Goal: Information Seeking & Learning: Learn about a topic

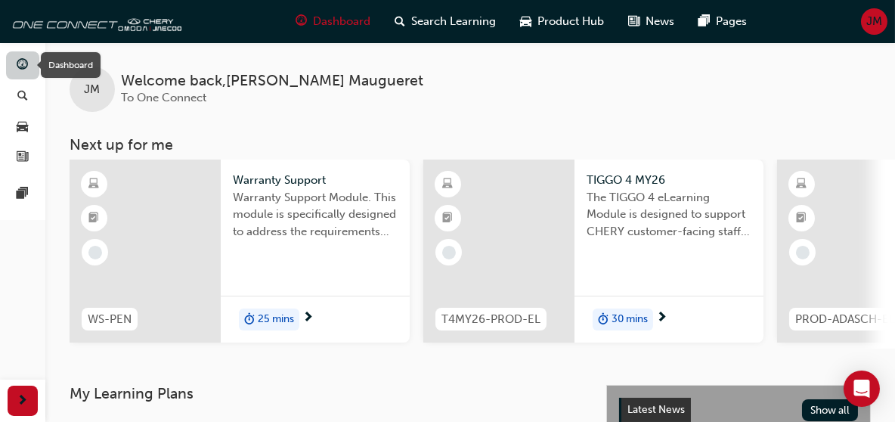
click at [22, 70] on span "guage-icon" at bounding box center [22, 66] width 11 height 14
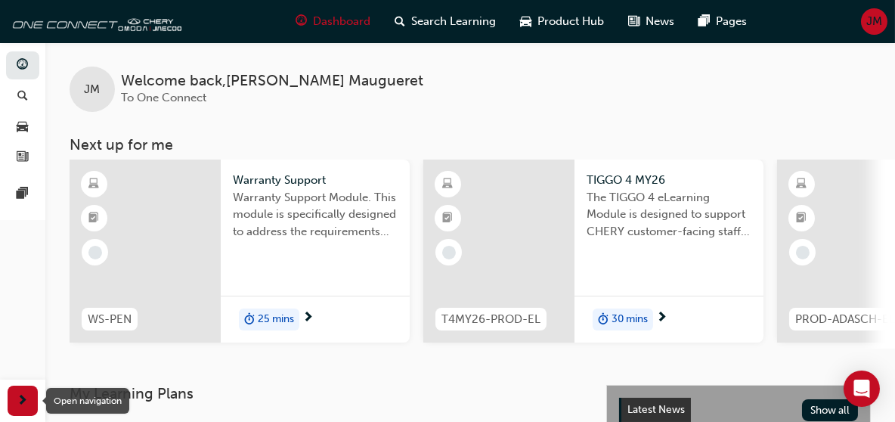
click at [23, 409] on span "next-icon" at bounding box center [22, 401] width 11 height 19
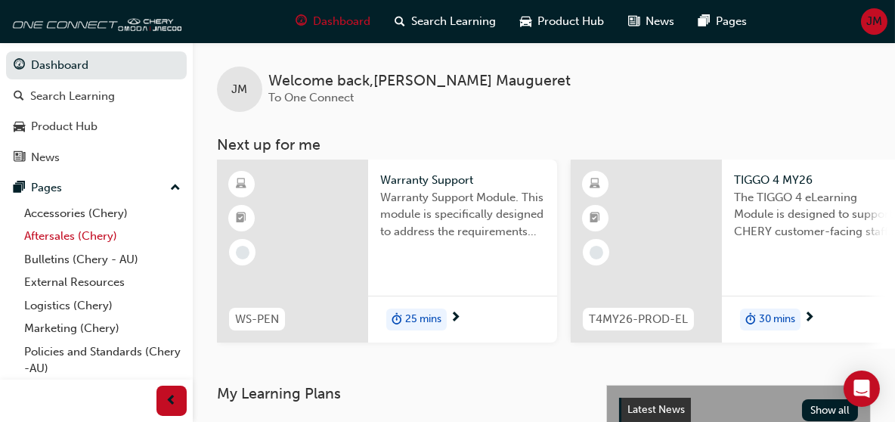
click at [57, 238] on link "Aftersales (Chery)" at bounding box center [102, 236] width 169 height 23
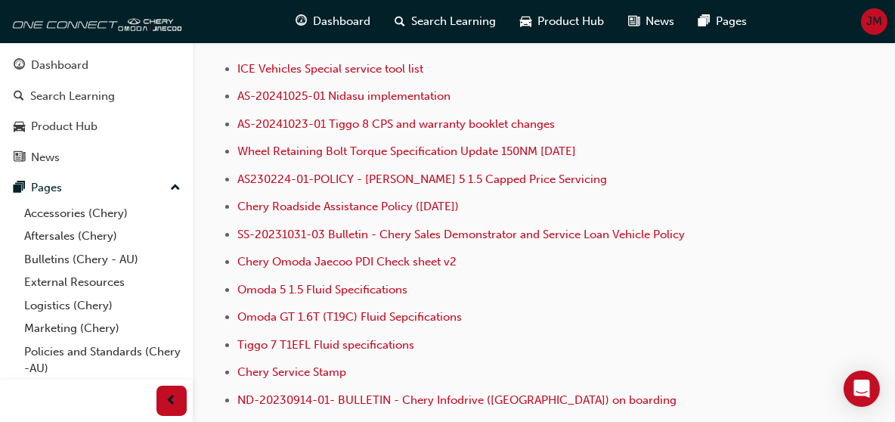
scroll to position [529, 0]
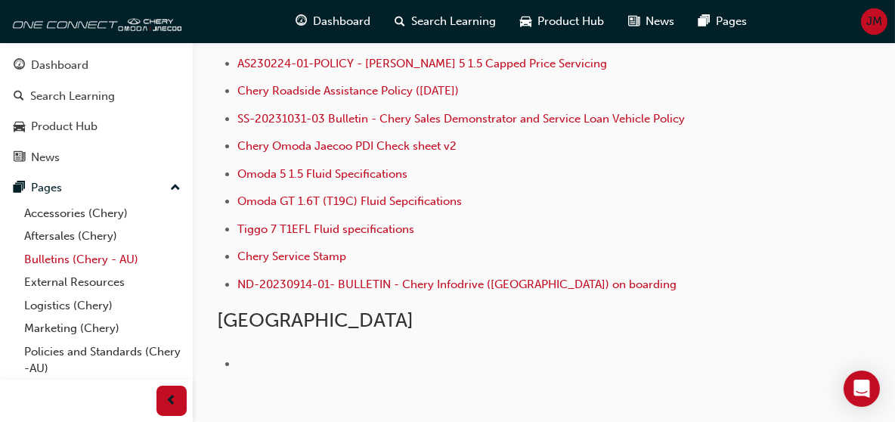
click at [57, 259] on link "Bulletins (Chery - AU)" at bounding box center [102, 259] width 169 height 23
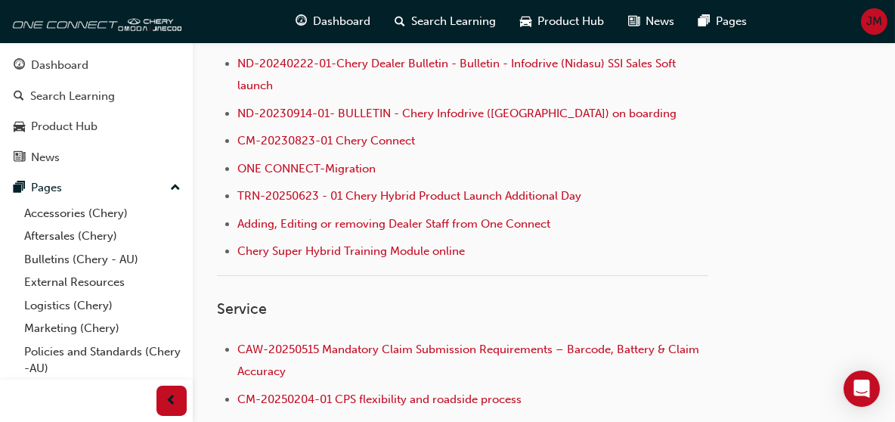
scroll to position [756, 0]
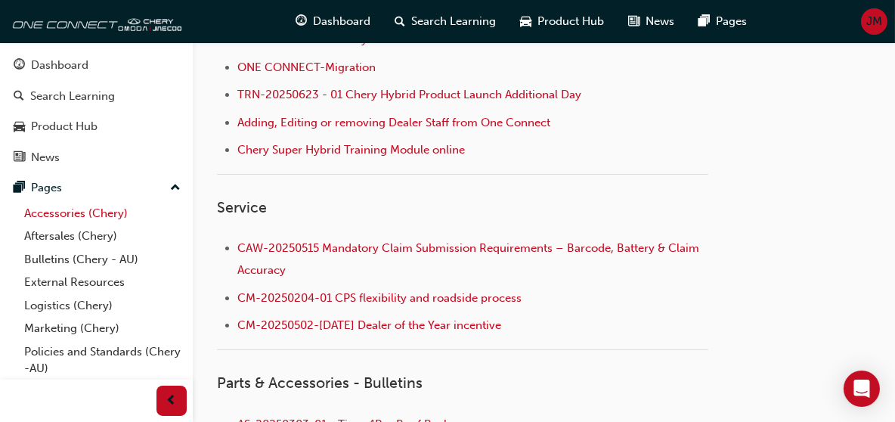
click at [57, 213] on link "Accessories (Chery)" at bounding box center [102, 213] width 169 height 23
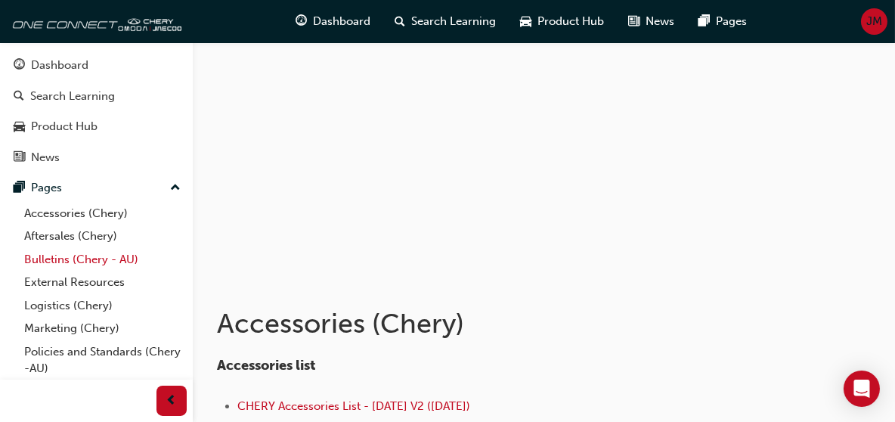
click at [67, 264] on link "Bulletins (Chery - AU)" at bounding box center [102, 259] width 169 height 23
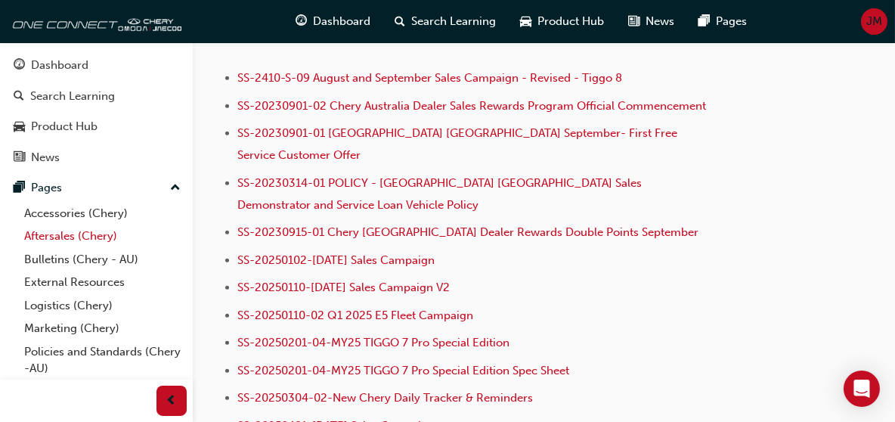
scroll to position [1587, 0]
click at [66, 237] on link "Aftersales (Chery)" at bounding box center [102, 236] width 169 height 23
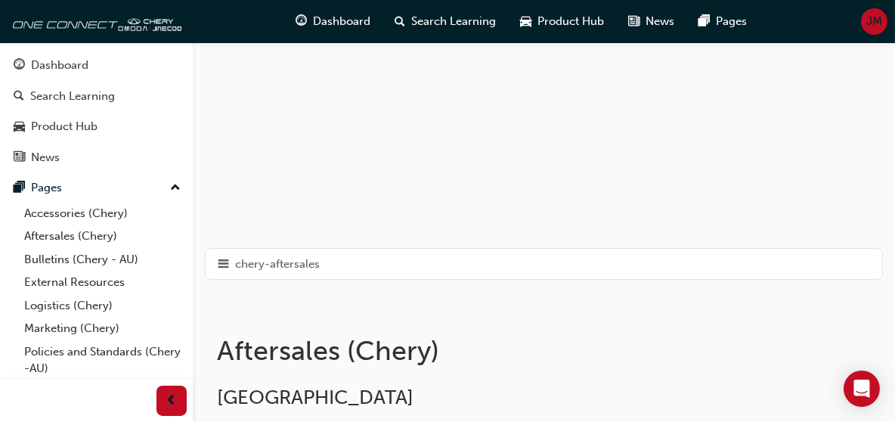
scroll to position [31, 0]
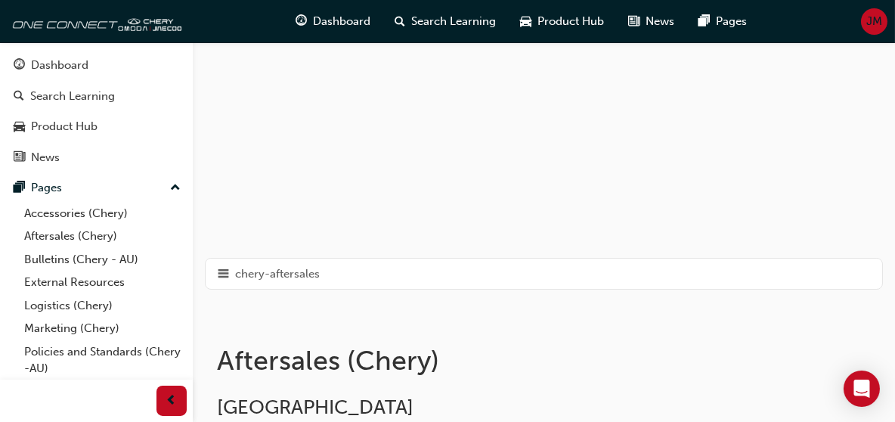
click at [222, 274] on span "hamburger-icon" at bounding box center [223, 274] width 11 height 19
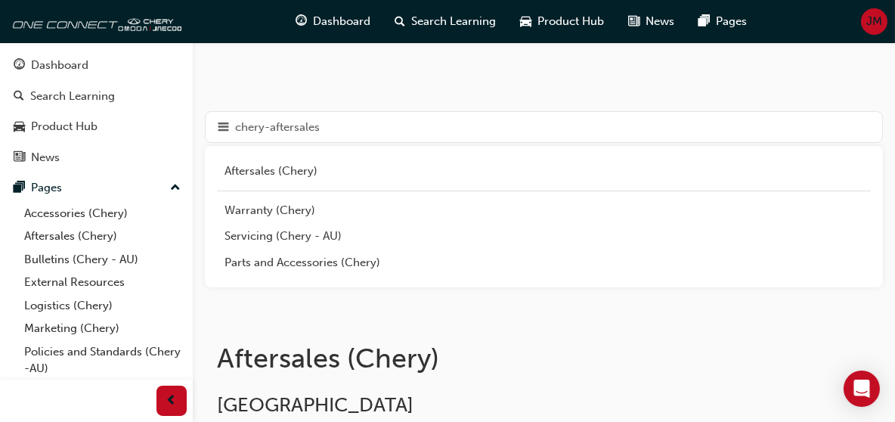
scroll to position [182, 0]
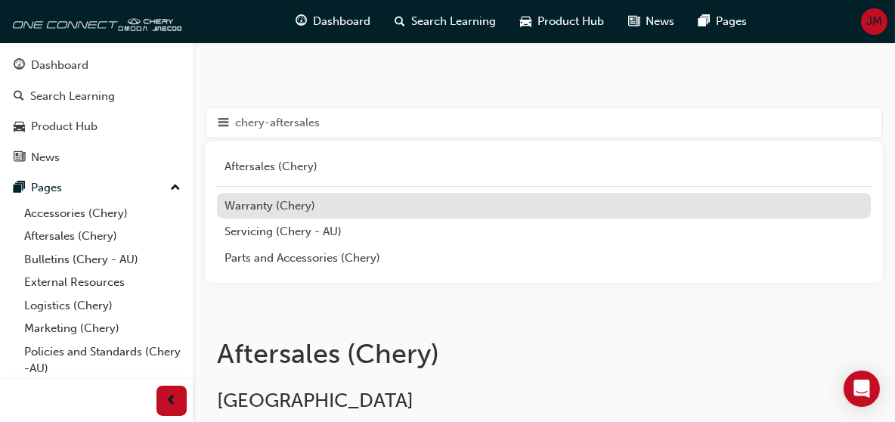
click at [258, 206] on div "Warranty (Chery)" at bounding box center [544, 205] width 639 height 17
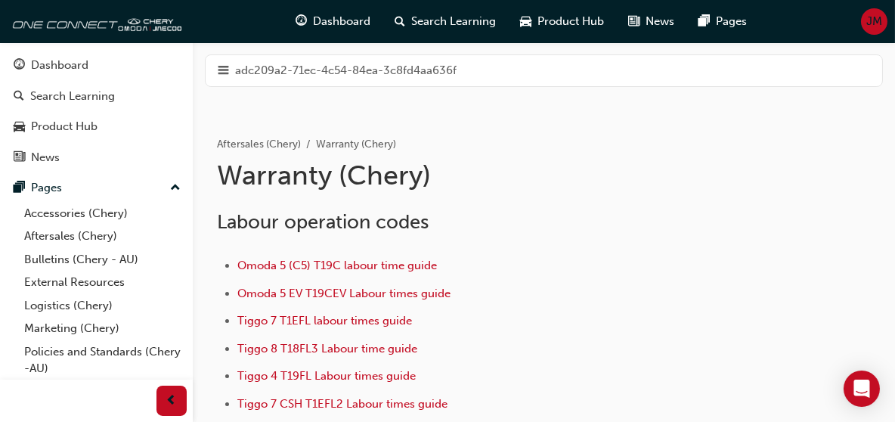
click at [224, 75] on span "hamburger-icon" at bounding box center [223, 70] width 11 height 19
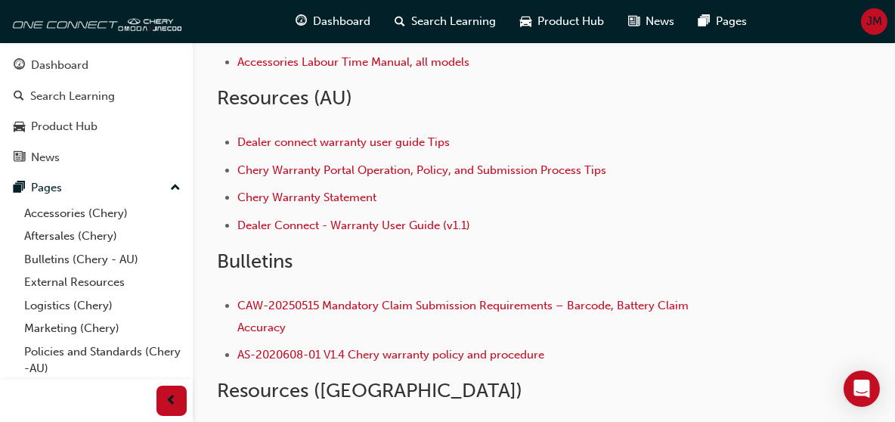
scroll to position [529, 0]
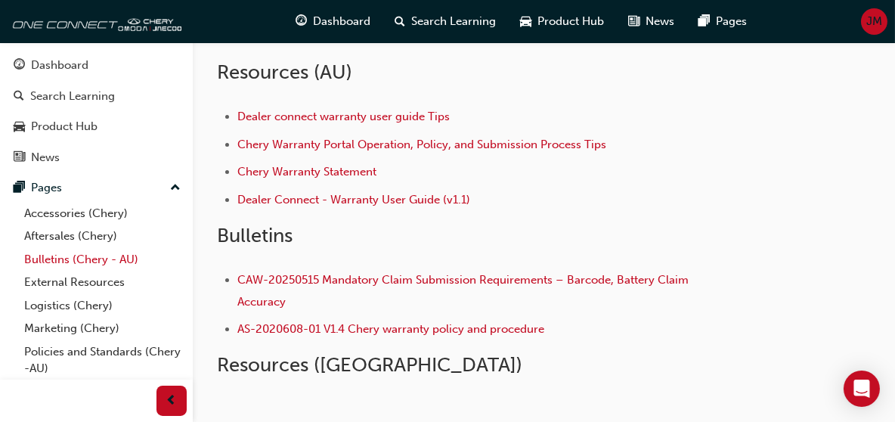
click at [63, 262] on link "Bulletins (Chery - AU)" at bounding box center [102, 259] width 169 height 23
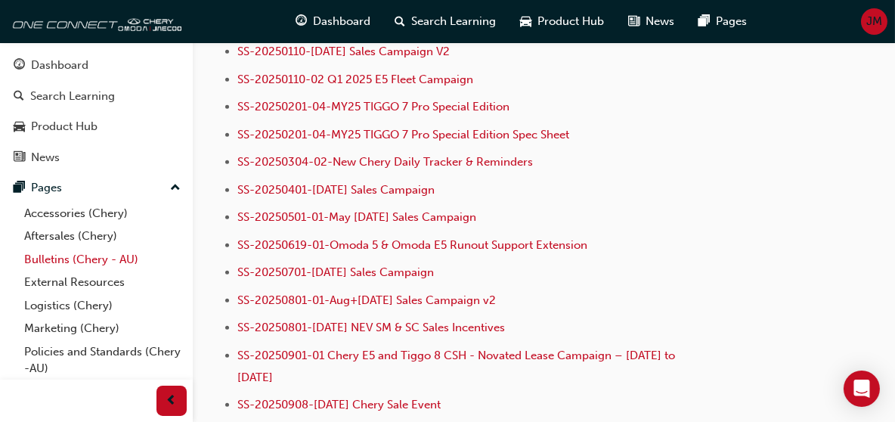
scroll to position [1814, 0]
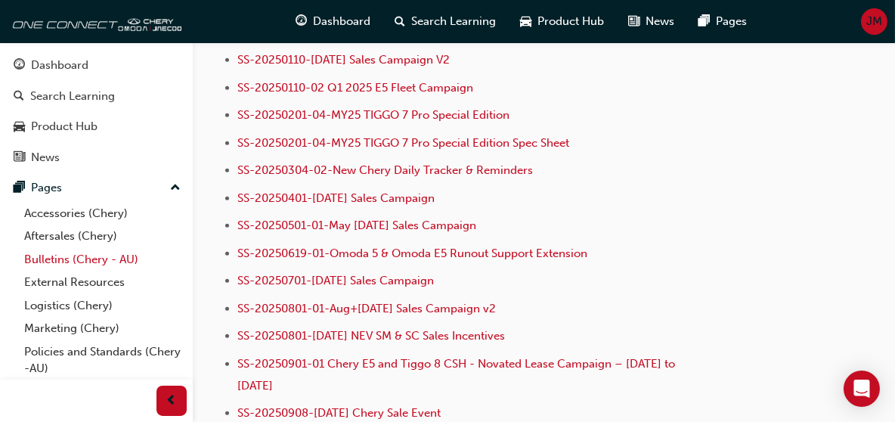
click at [67, 259] on link "Bulletins (Chery - AU)" at bounding box center [102, 259] width 169 height 23
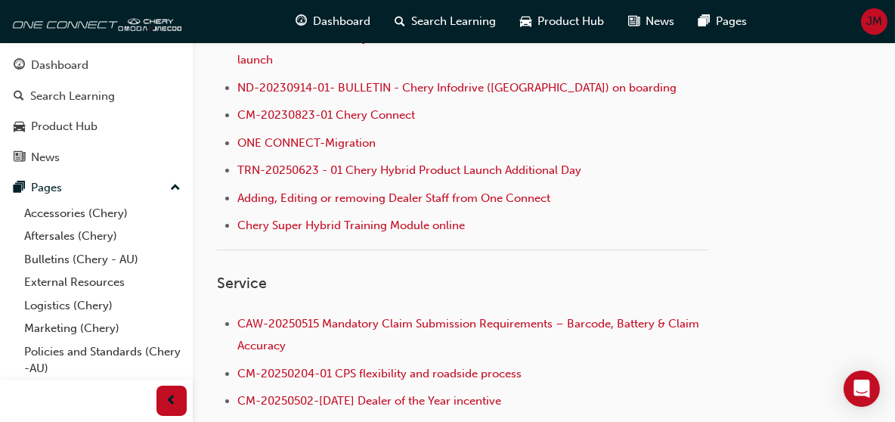
scroll to position [756, 0]
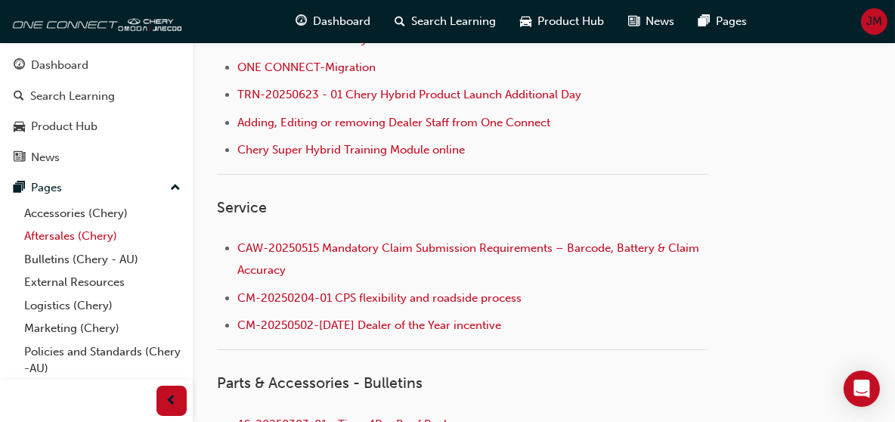
click at [58, 238] on link "Aftersales (Chery)" at bounding box center [102, 236] width 169 height 23
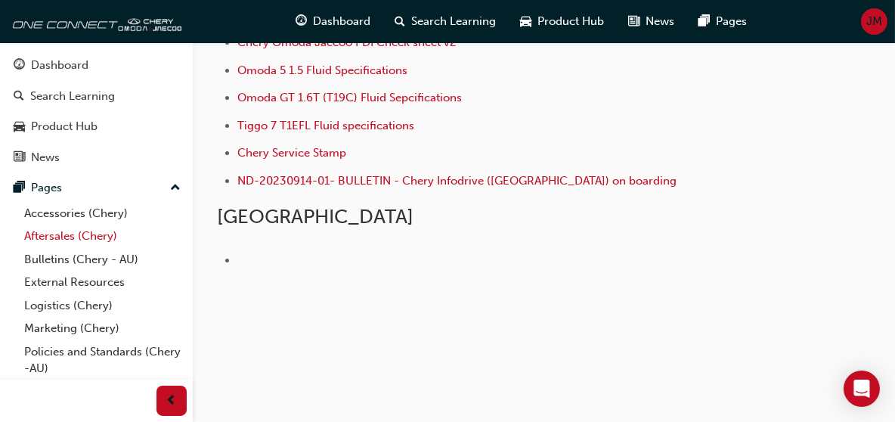
click at [58, 238] on link "Aftersales (Chery)" at bounding box center [102, 236] width 169 height 23
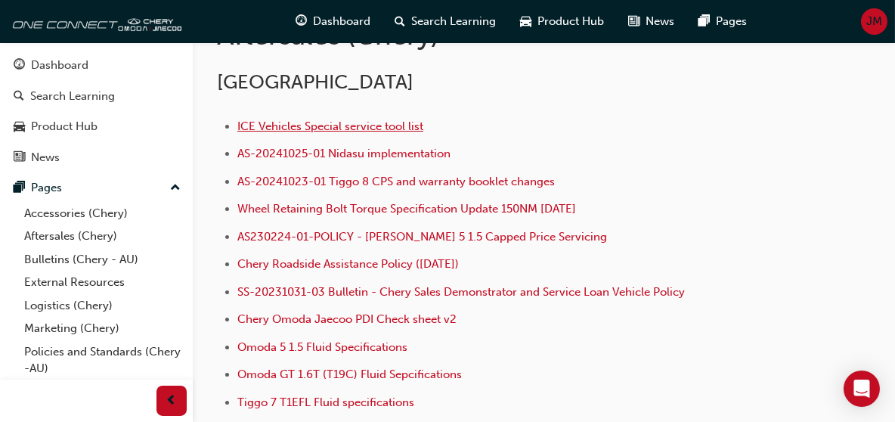
scroll to position [333, 0]
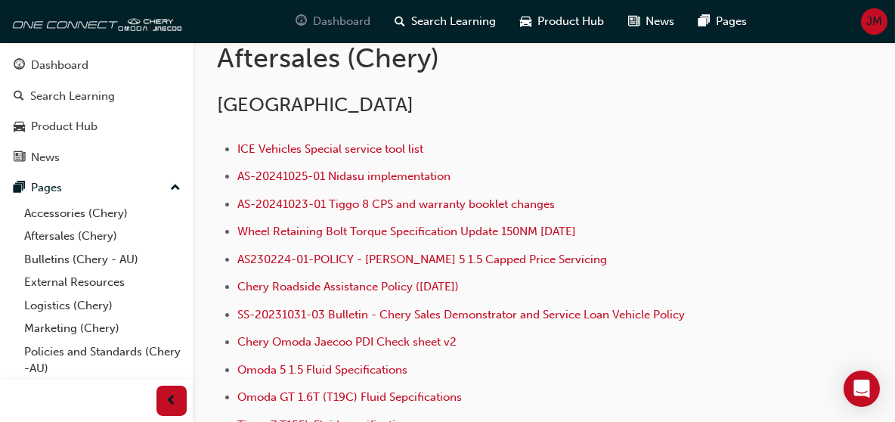
click at [346, 26] on span "Dashboard" at bounding box center [341, 21] width 57 height 17
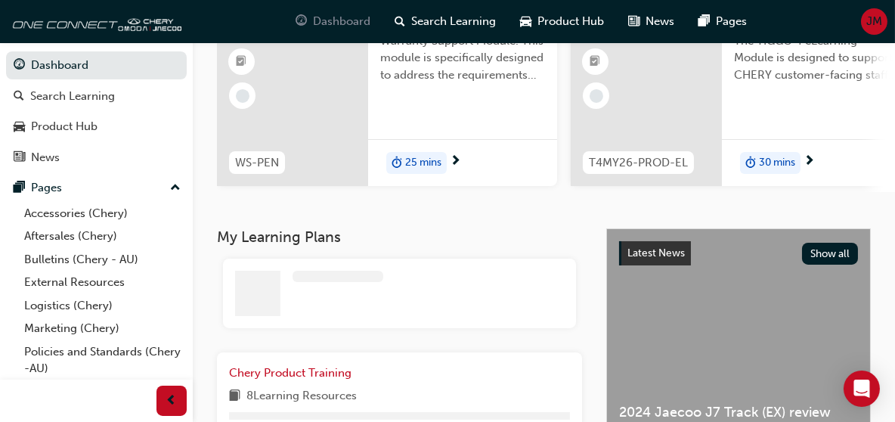
scroll to position [333, 0]
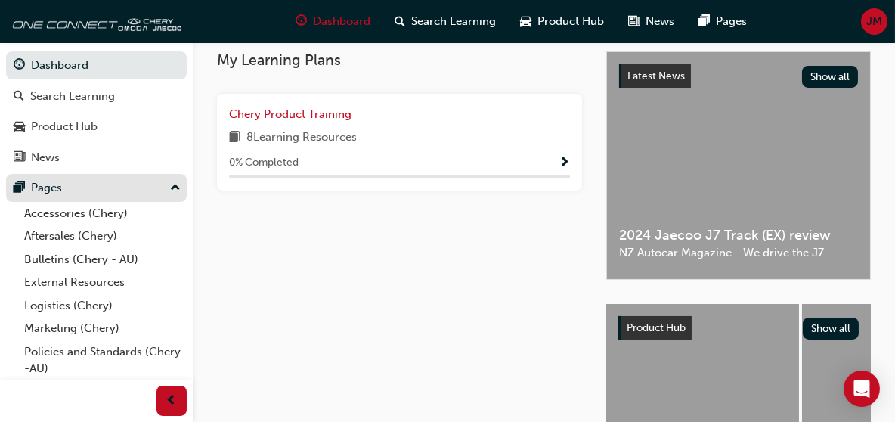
click at [57, 186] on div "Pages" at bounding box center [46, 187] width 31 height 17
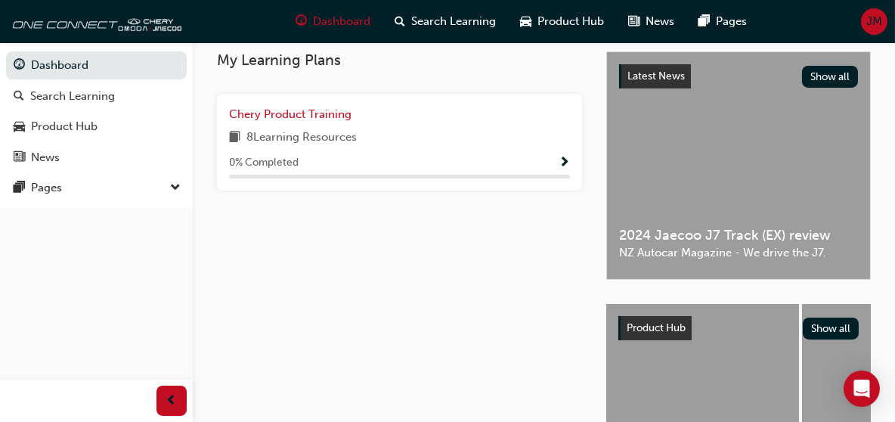
drag, startPoint x: 171, startPoint y: 184, endPoint x: 164, endPoint y: 189, distance: 8.6
click at [171, 184] on span "down-icon" at bounding box center [175, 188] width 11 height 20
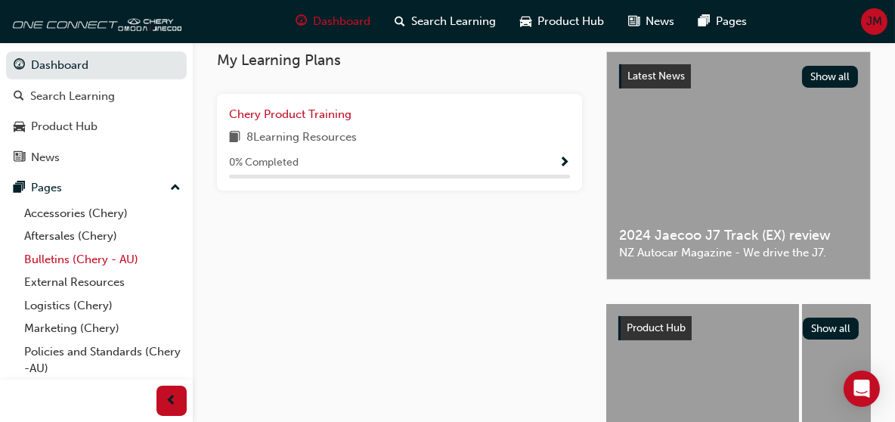
click at [116, 258] on link "Bulletins (Chery - AU)" at bounding box center [102, 259] width 169 height 23
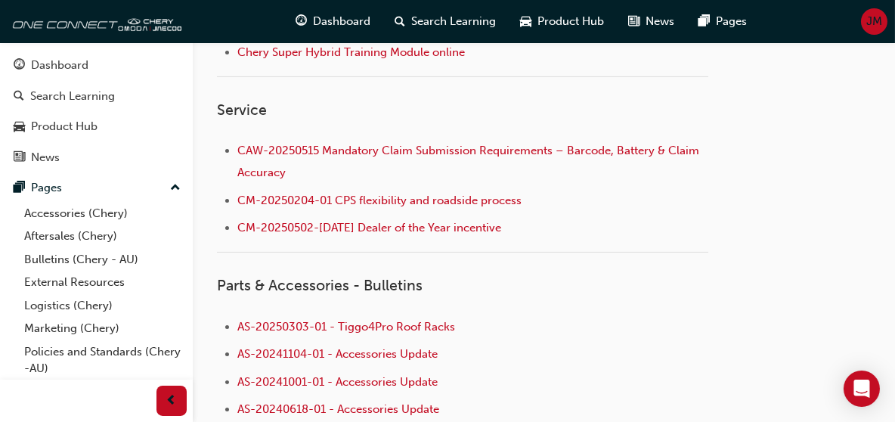
scroll to position [863, 0]
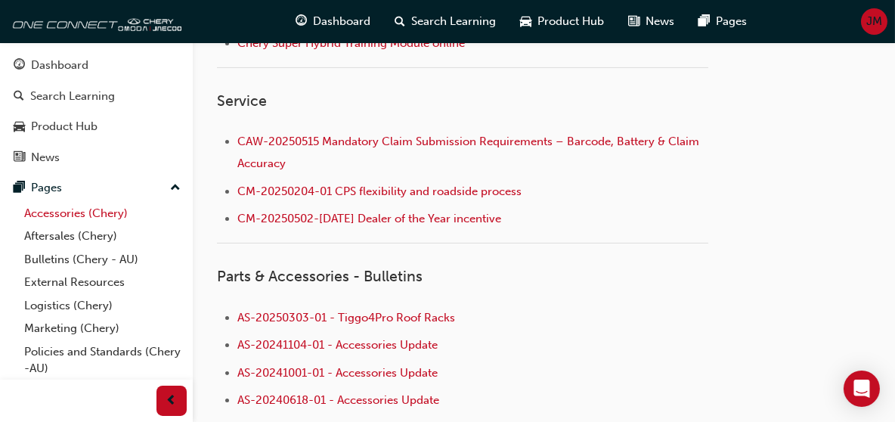
click at [53, 213] on link "Accessories (Chery)" at bounding box center [102, 213] width 169 height 23
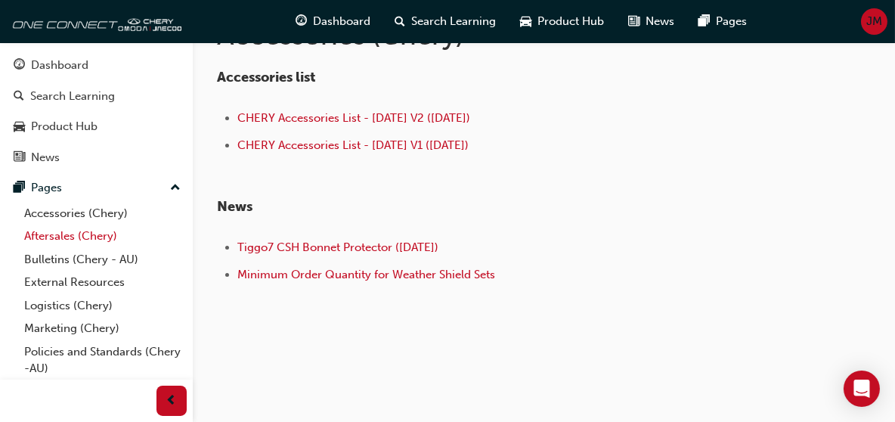
click at [67, 237] on link "Aftersales (Chery)" at bounding box center [102, 236] width 169 height 23
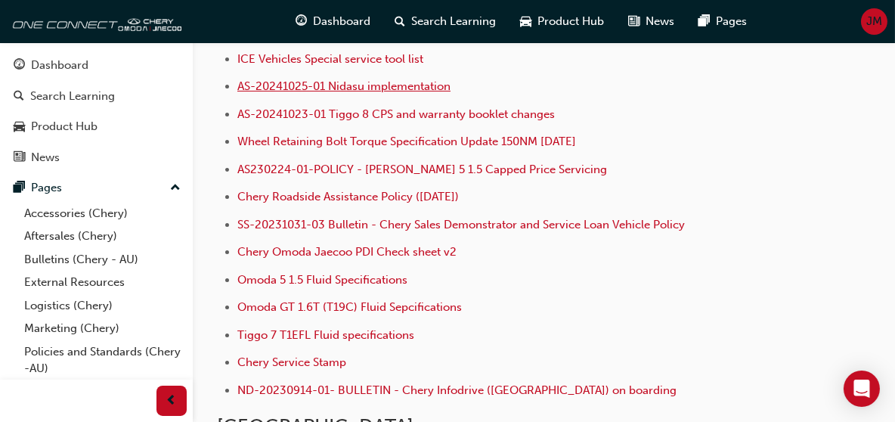
scroll to position [409, 0]
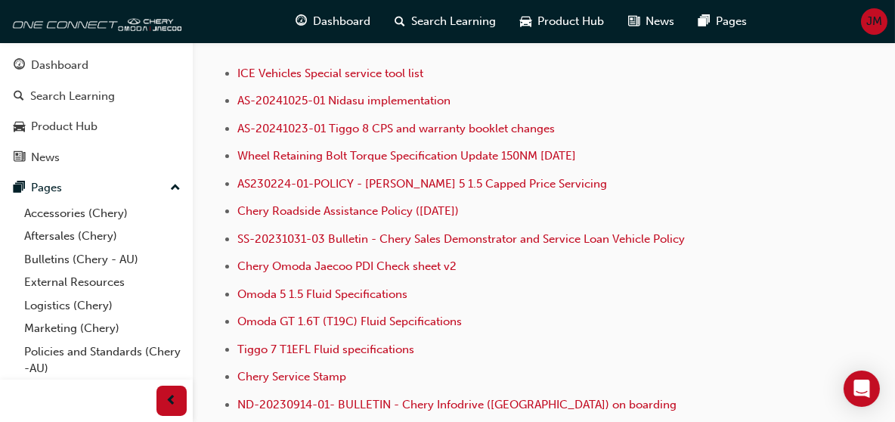
click at [82, 67] on div "Dashboard" at bounding box center [59, 65] width 57 height 17
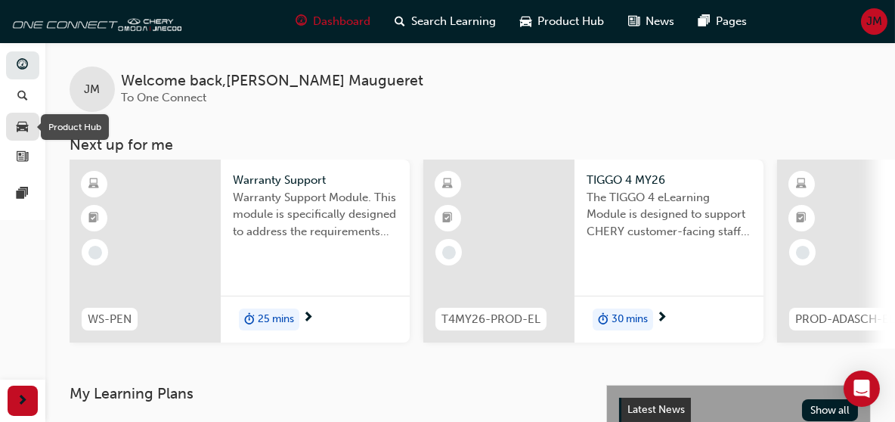
click at [22, 125] on span "car-icon" at bounding box center [22, 127] width 11 height 14
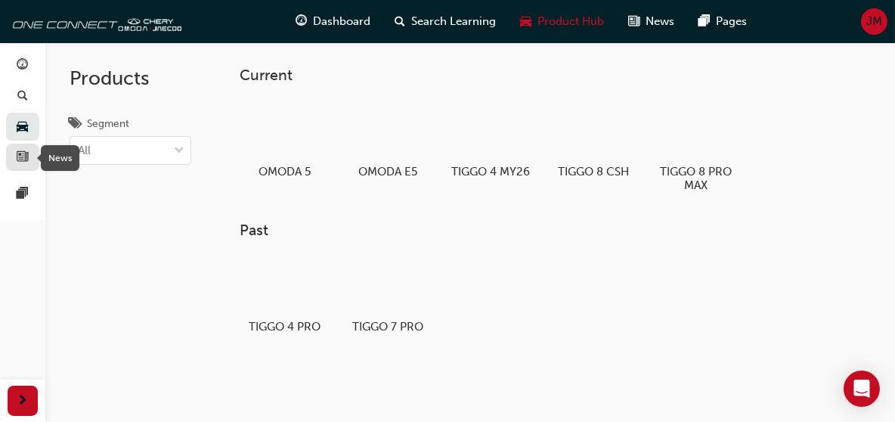
click at [23, 153] on span "news-icon" at bounding box center [22, 158] width 11 height 14
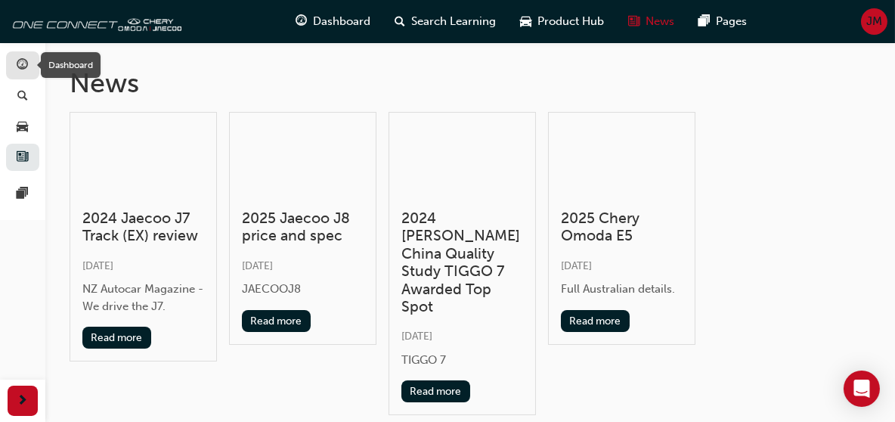
click at [24, 68] on span "guage-icon" at bounding box center [22, 66] width 11 height 14
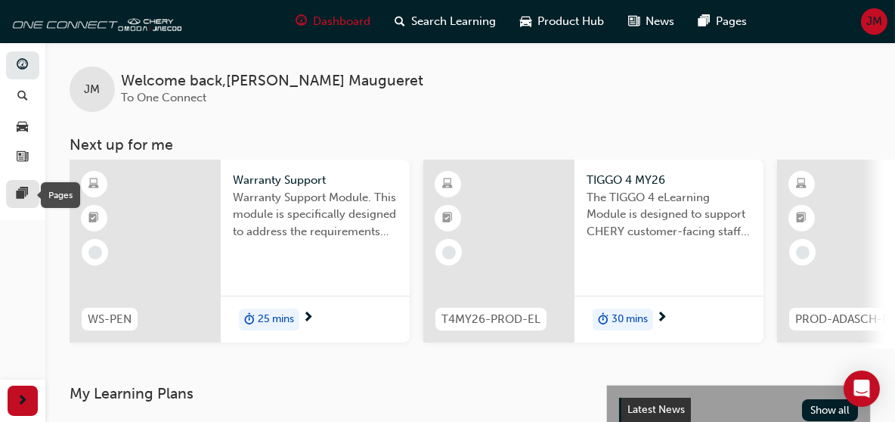
click at [23, 194] on span "pages-icon" at bounding box center [22, 194] width 11 height 14
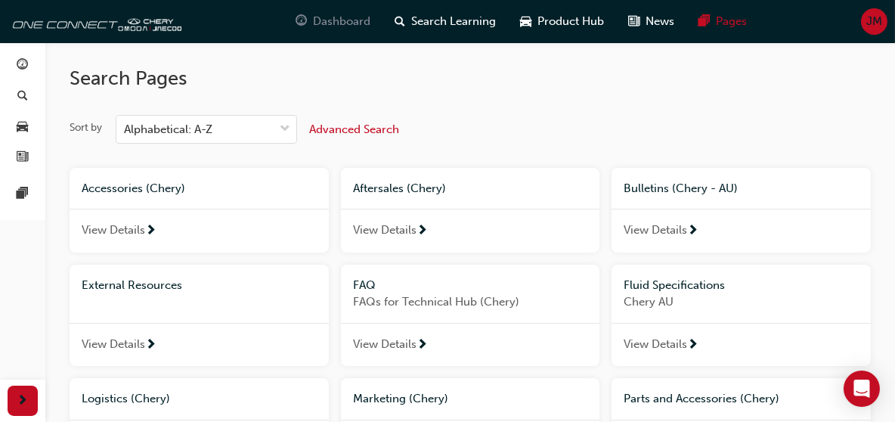
click at [343, 23] on span "Dashboard" at bounding box center [341, 21] width 57 height 17
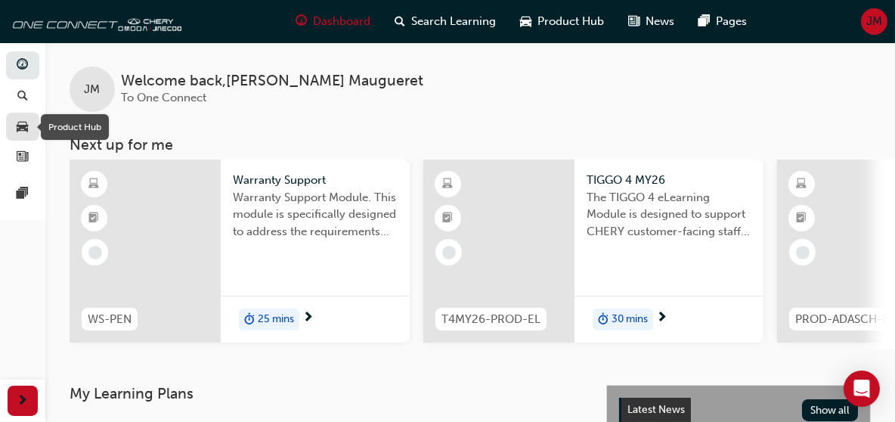
click at [24, 128] on span "car-icon" at bounding box center [22, 127] width 11 height 14
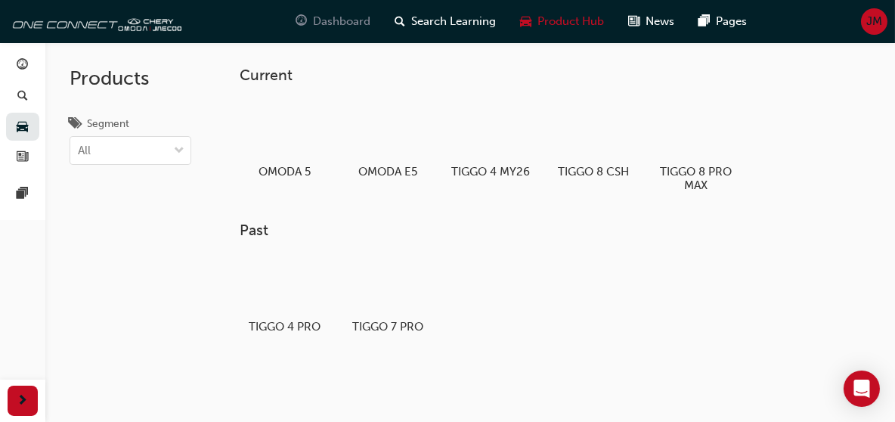
click at [348, 22] on span "Dashboard" at bounding box center [341, 21] width 57 height 17
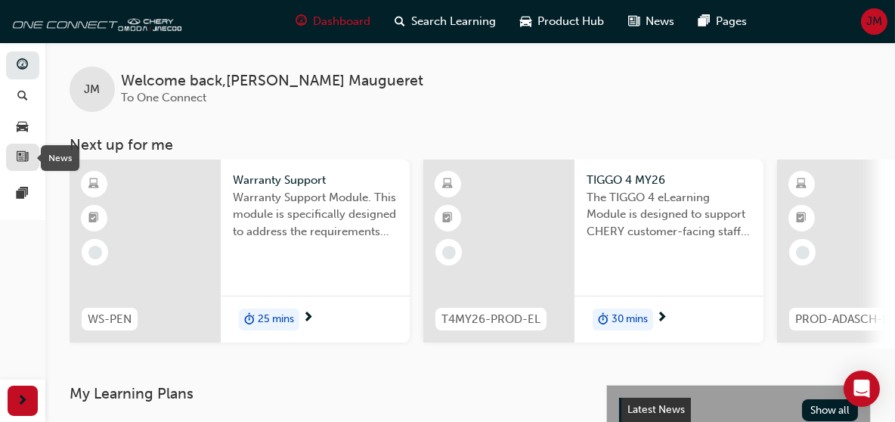
click at [23, 151] on span "news-icon" at bounding box center [22, 158] width 11 height 14
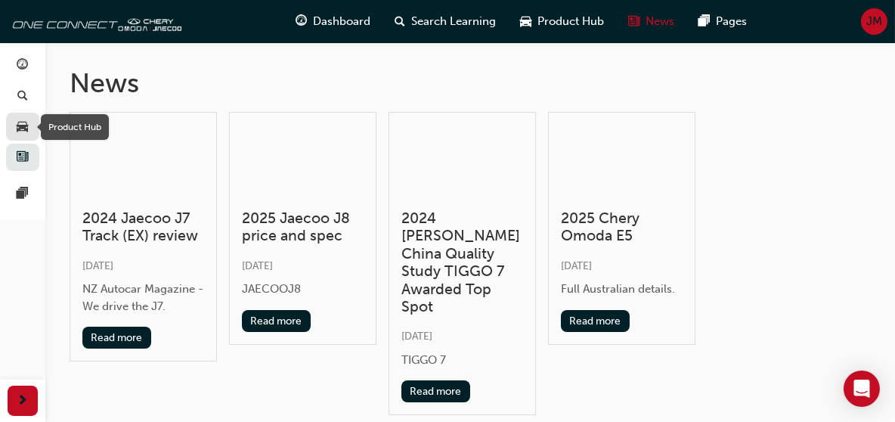
click at [20, 120] on span "car-icon" at bounding box center [22, 127] width 11 height 14
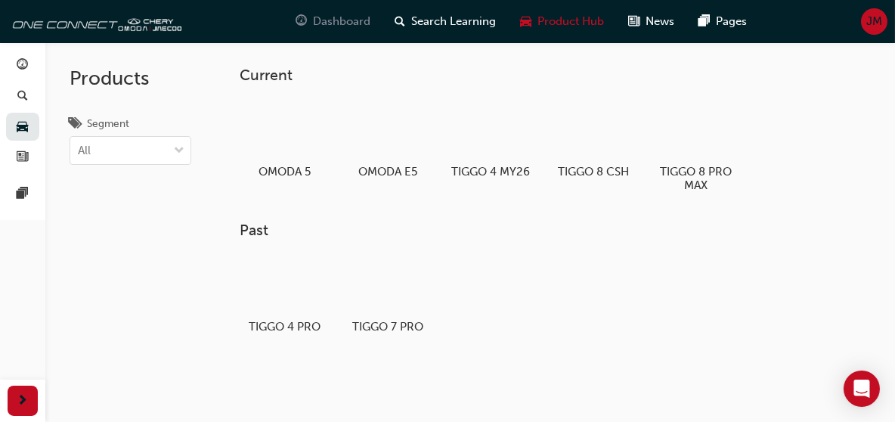
click at [327, 23] on span "Dashboard" at bounding box center [341, 21] width 57 height 17
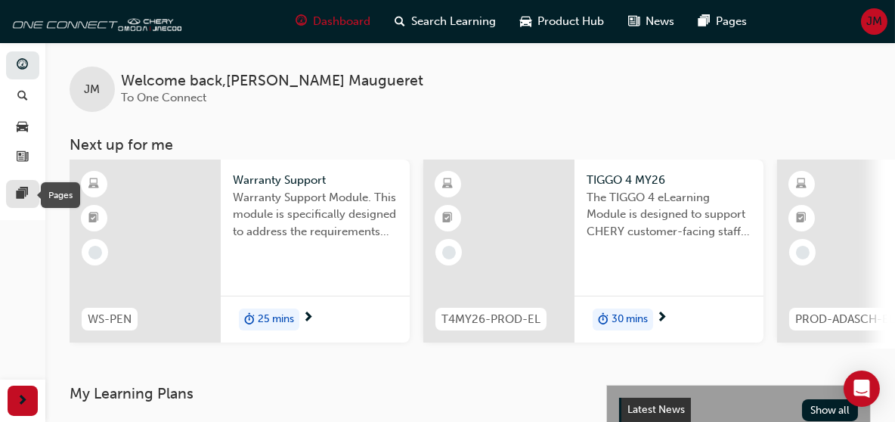
click at [20, 190] on span "pages-icon" at bounding box center [22, 194] width 11 height 14
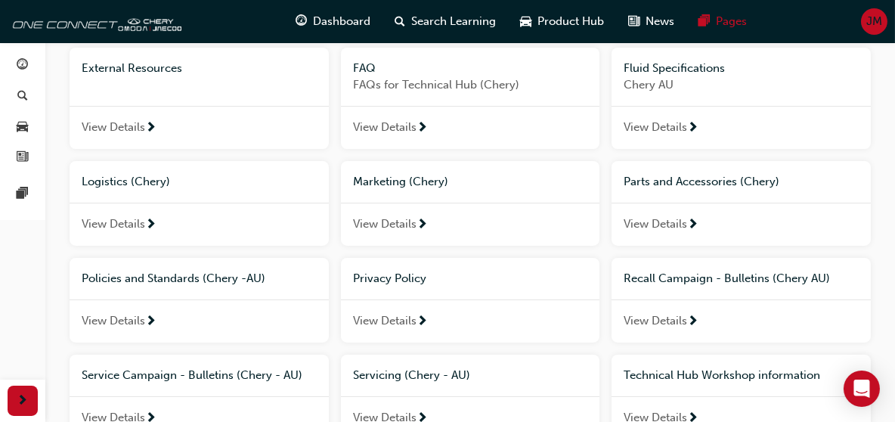
scroll to position [227, 0]
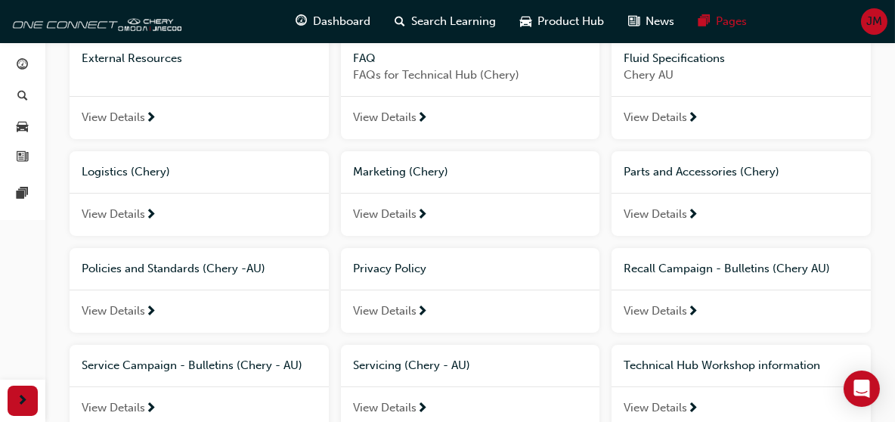
click at [685, 271] on span "Recall Campaign - Bulletins (Chery AU)" at bounding box center [727, 269] width 206 height 14
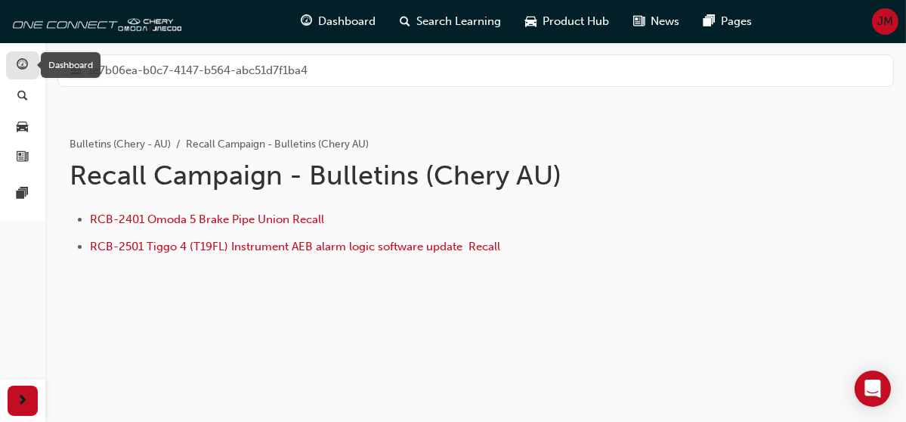
click at [23, 67] on span "guage-icon" at bounding box center [22, 66] width 11 height 14
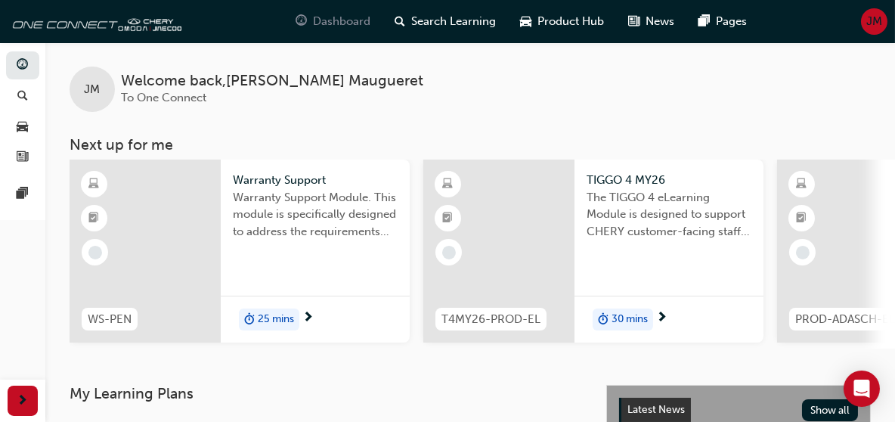
click at [352, 25] on span "Dashboard" at bounding box center [341, 21] width 57 height 17
click at [343, 21] on span "Dashboard" at bounding box center [341, 21] width 57 height 17
click at [557, 20] on span "Product Hub" at bounding box center [570, 21] width 67 height 17
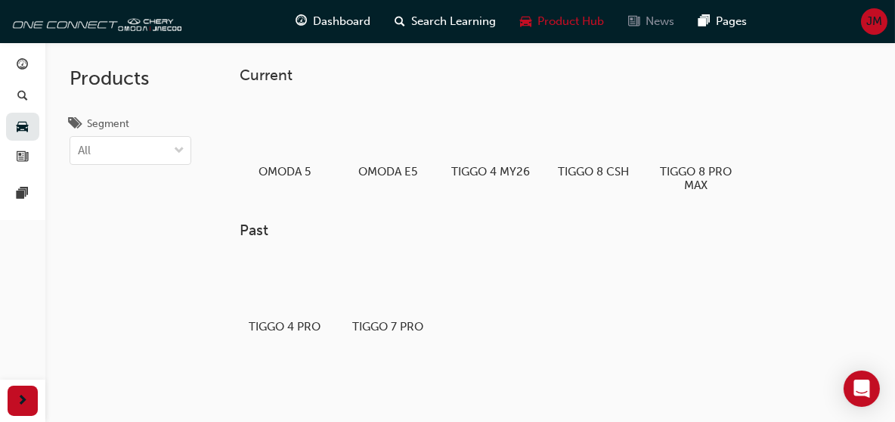
click at [665, 19] on span "News" at bounding box center [660, 21] width 29 height 17
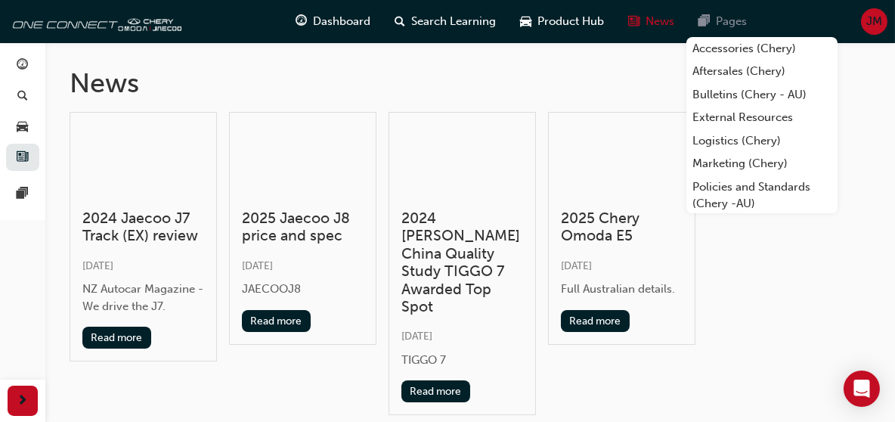
click at [723, 20] on span "Pages" at bounding box center [731, 21] width 31 height 17
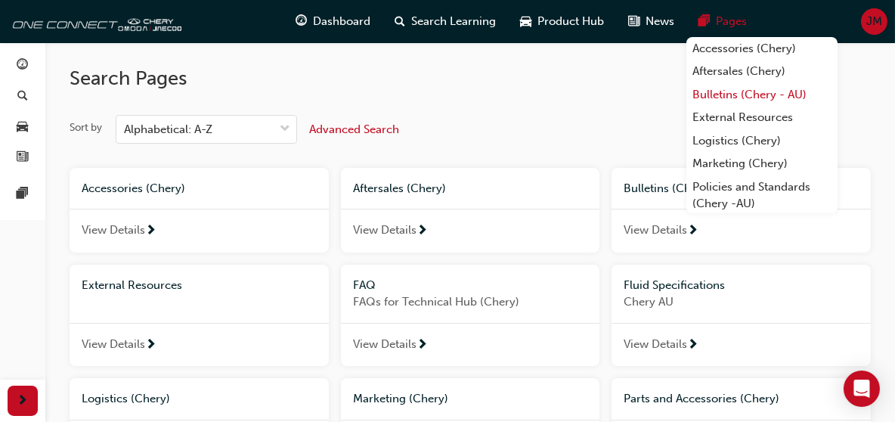
click at [737, 90] on link "Bulletins (Chery - AU)" at bounding box center [761, 94] width 151 height 23
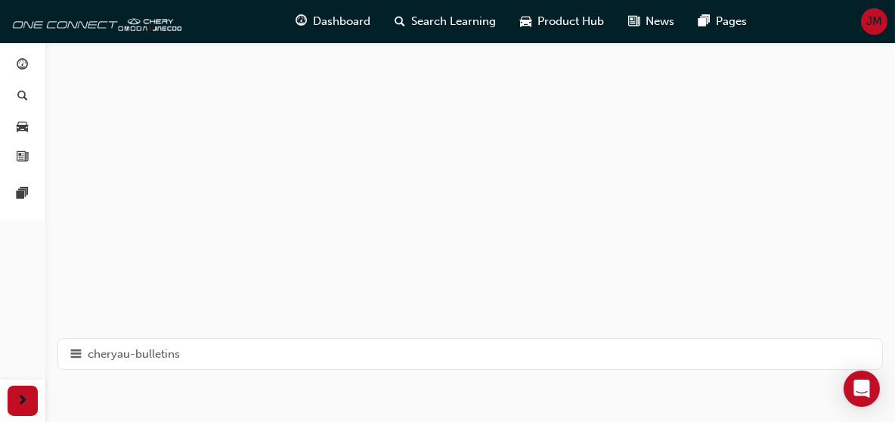
scroll to position [151, 0]
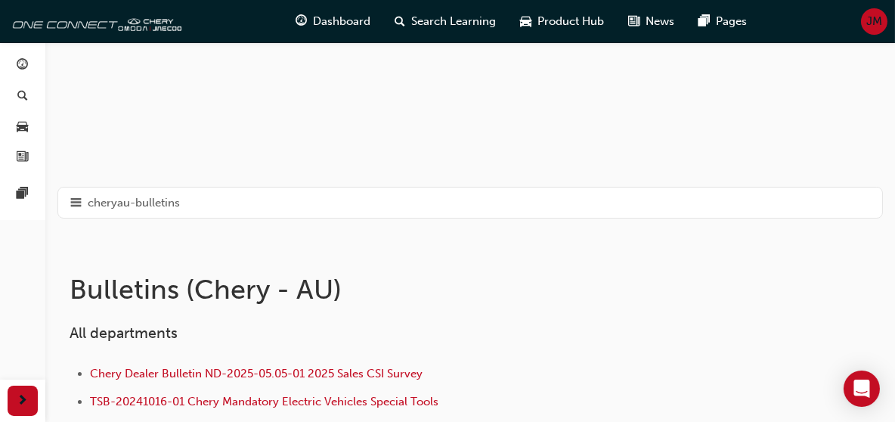
click at [74, 203] on span "hamburger-icon" at bounding box center [75, 203] width 11 height 19
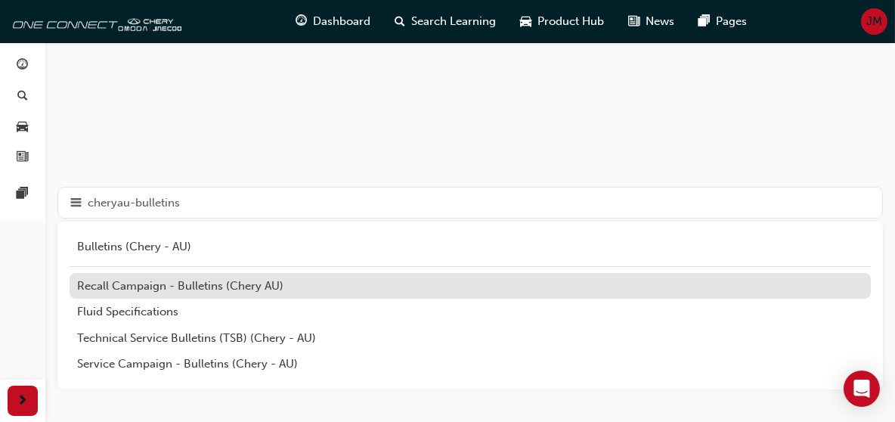
click at [134, 286] on div "Recall Campaign - Bulletins (Chery AU)" at bounding box center [470, 285] width 786 height 17
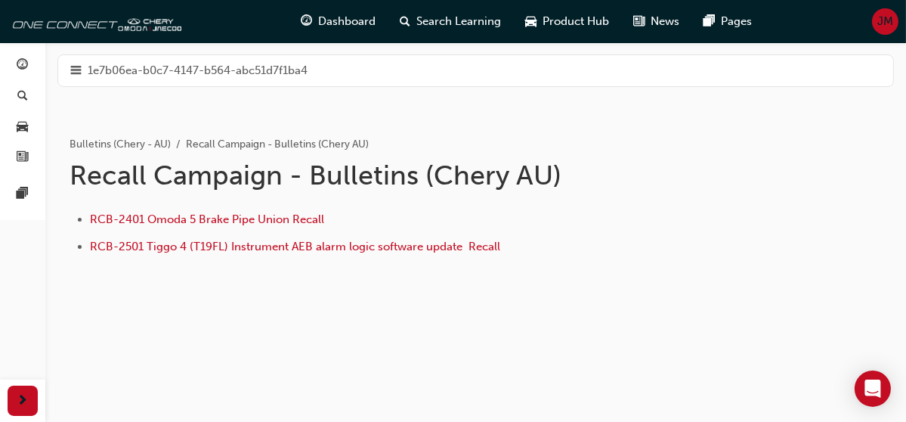
click at [74, 69] on span "hamburger-icon" at bounding box center [75, 70] width 11 height 19
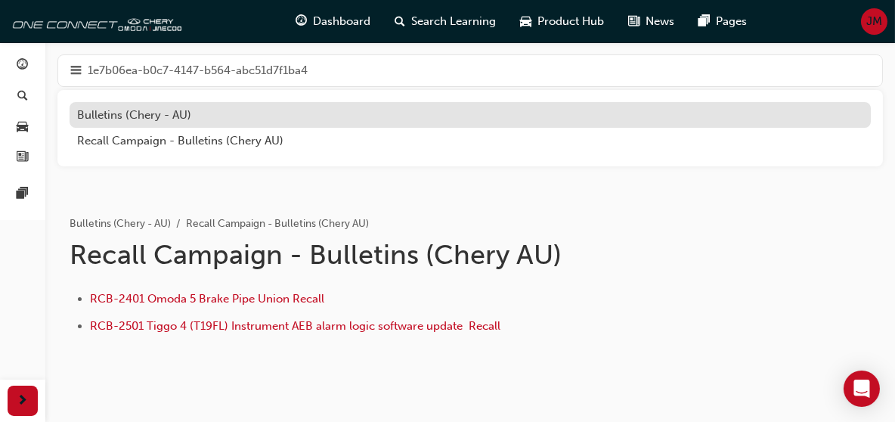
click at [104, 117] on div "Bulletins (Chery - AU)" at bounding box center [470, 115] width 786 height 17
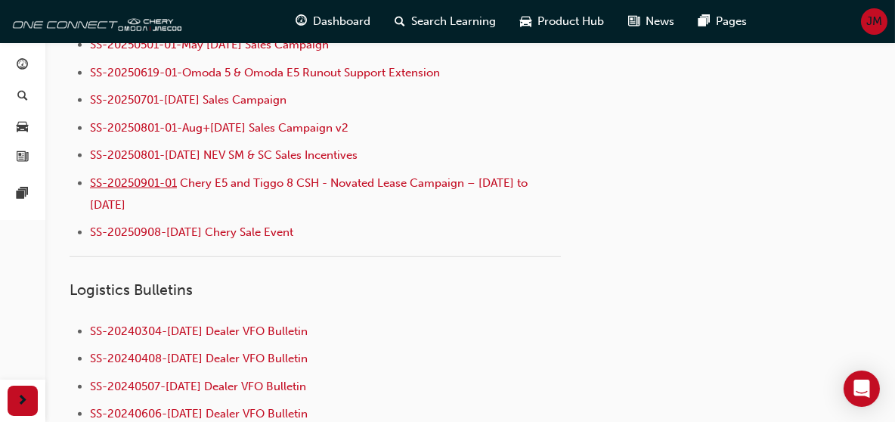
scroll to position [2041, 0]
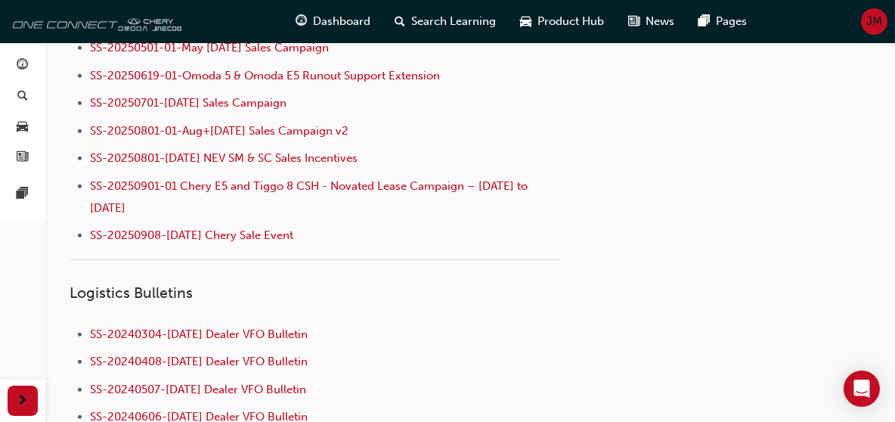
click at [56, 29] on img at bounding box center [95, 21] width 174 height 30
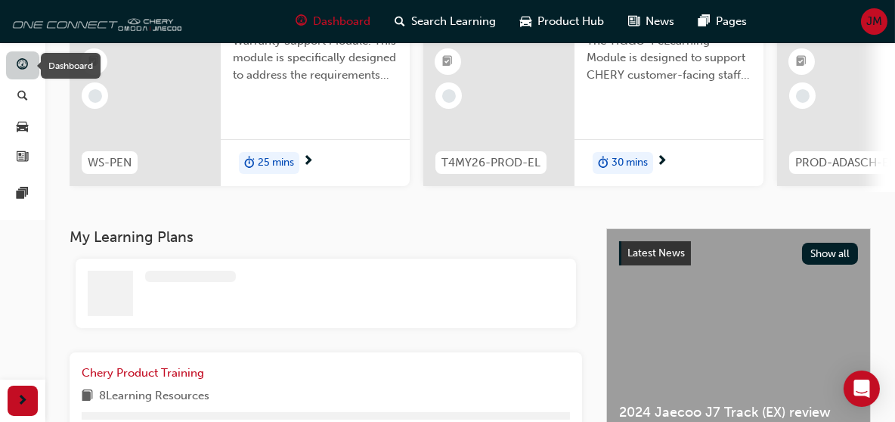
scroll to position [481, 0]
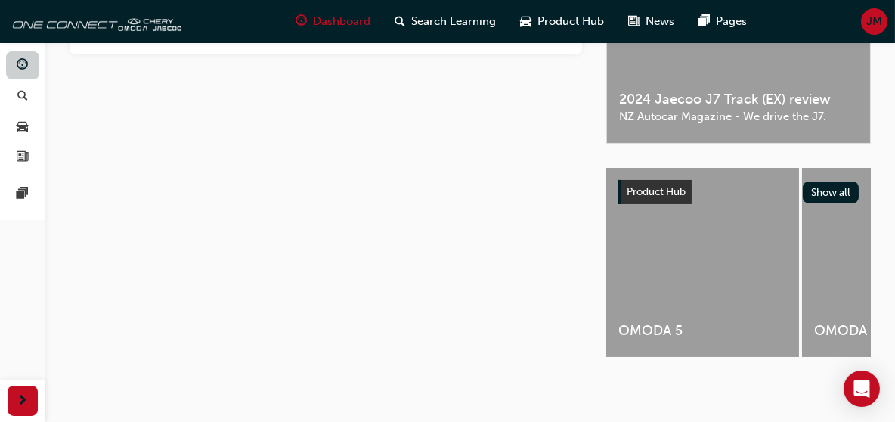
click at [23, 65] on span "guage-icon" at bounding box center [22, 66] width 11 height 14
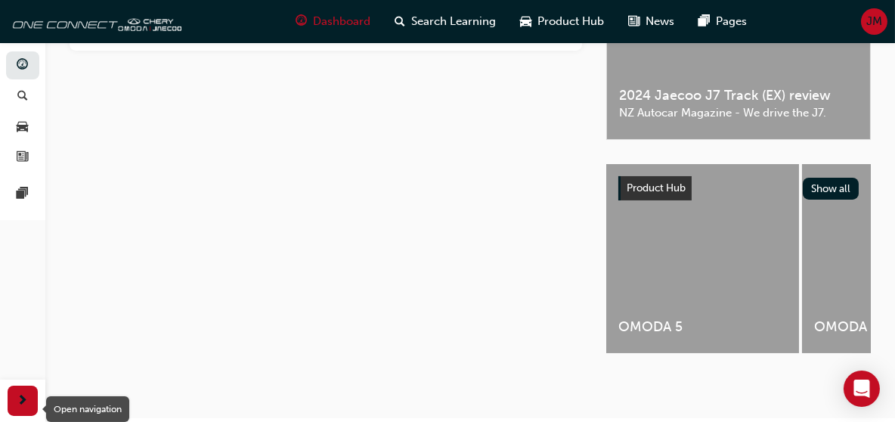
click at [17, 395] on span "next-icon" at bounding box center [22, 401] width 11 height 19
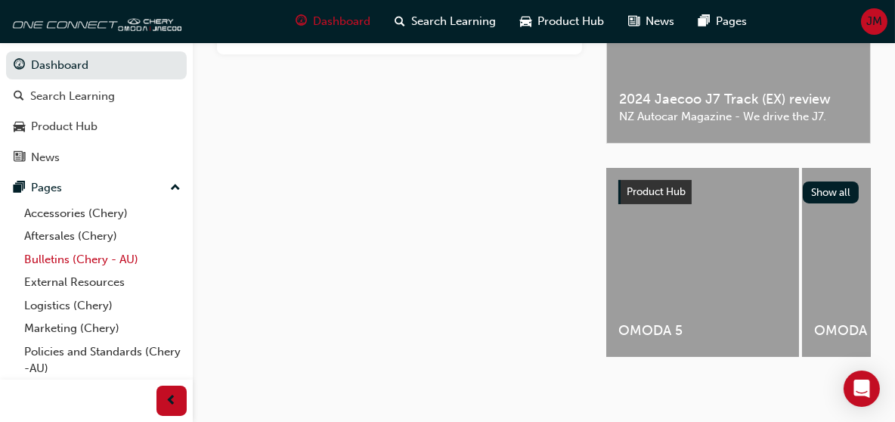
click at [60, 258] on link "Bulletins (Chery - AU)" at bounding box center [102, 259] width 169 height 23
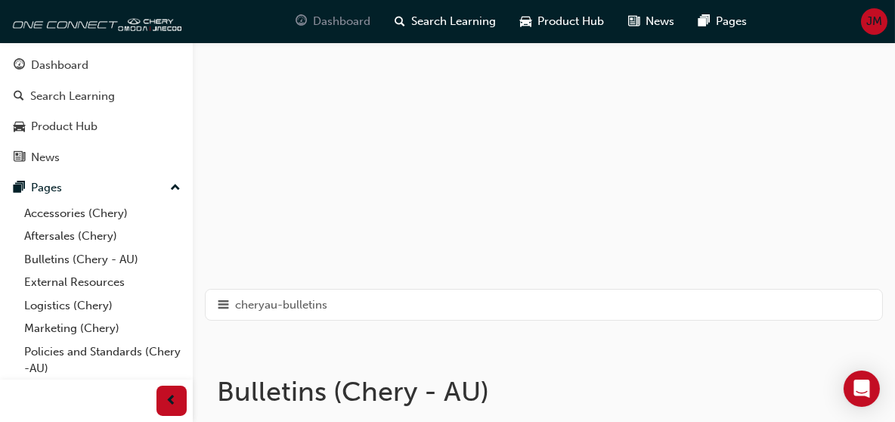
click at [362, 23] on span "Dashboard" at bounding box center [341, 21] width 57 height 17
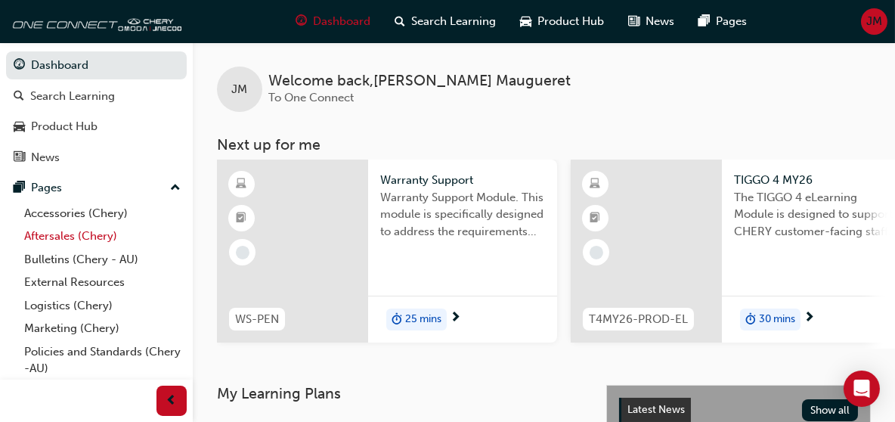
click at [60, 237] on link "Aftersales (Chery)" at bounding box center [102, 236] width 169 height 23
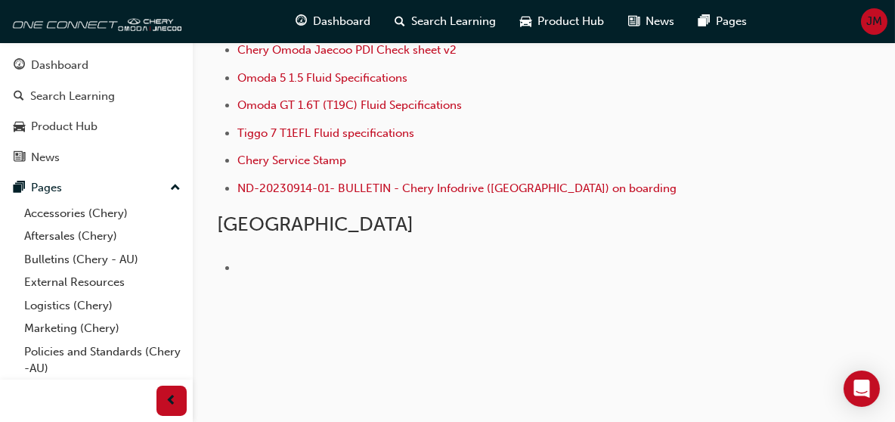
scroll to position [636, 0]
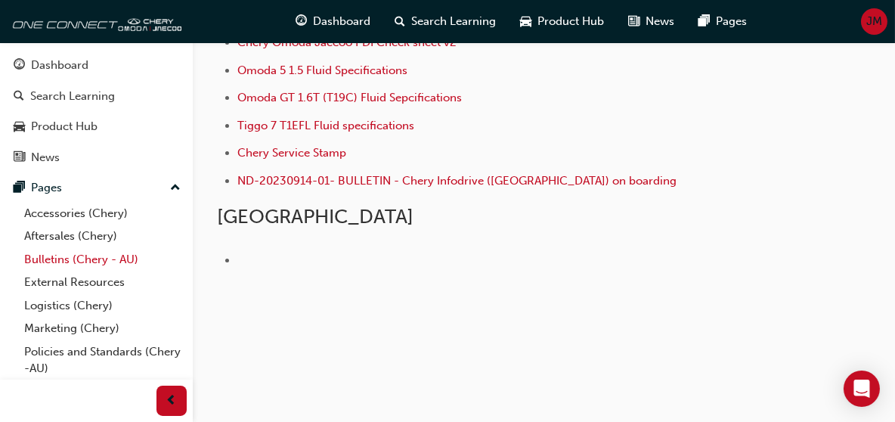
click at [63, 260] on link "Bulletins (Chery - AU)" at bounding box center [102, 259] width 169 height 23
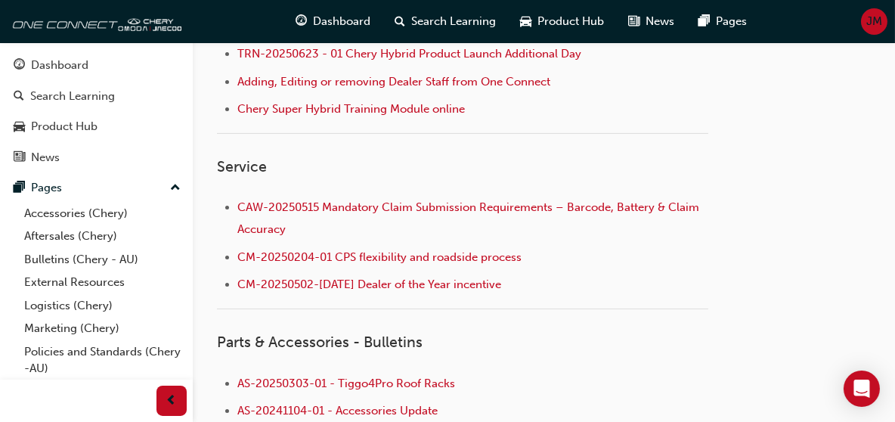
scroll to position [832, 0]
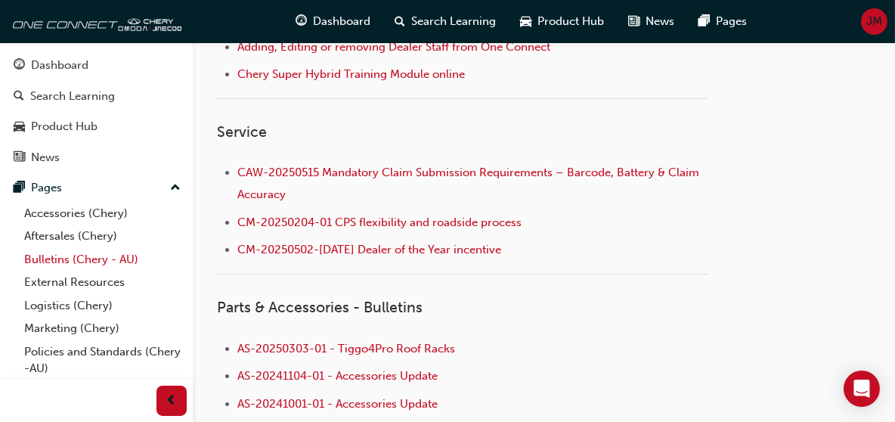
click at [98, 259] on link "Bulletins (Chery - AU)" at bounding box center [102, 259] width 169 height 23
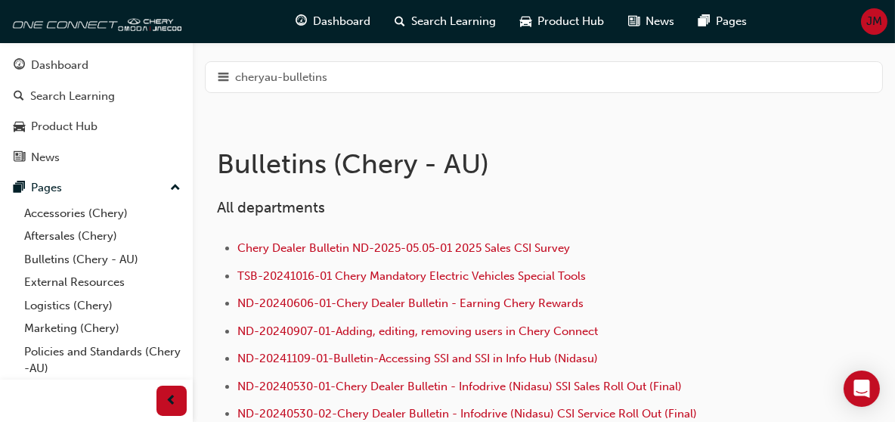
scroll to position [221, 0]
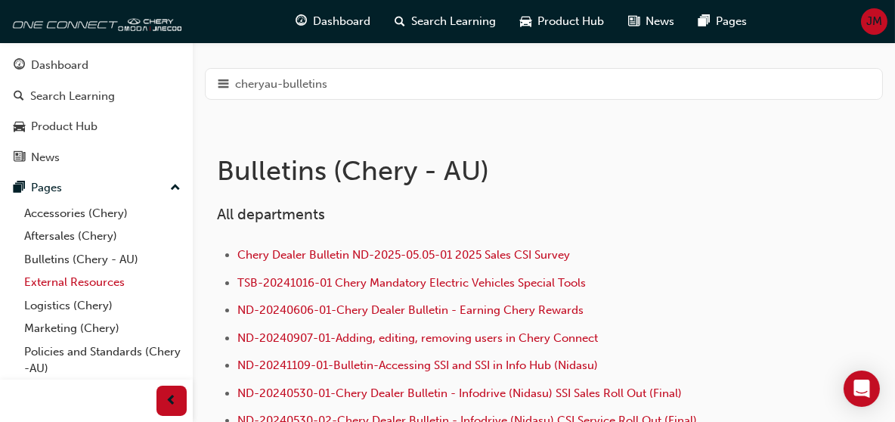
click at [106, 283] on link "External Resources" at bounding box center [102, 282] width 169 height 23
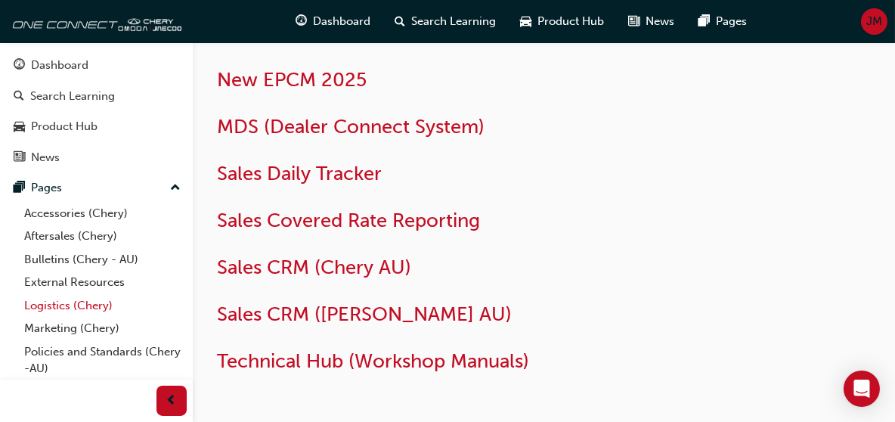
scroll to position [76, 0]
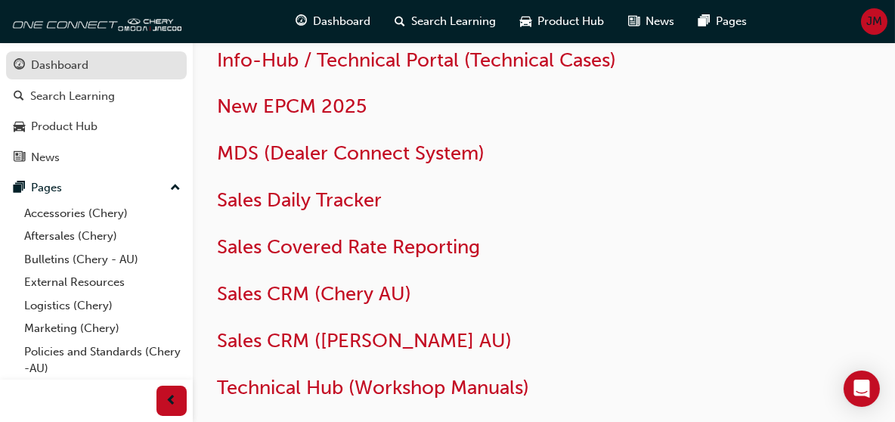
click at [75, 66] on div "Dashboard" at bounding box center [59, 65] width 57 height 17
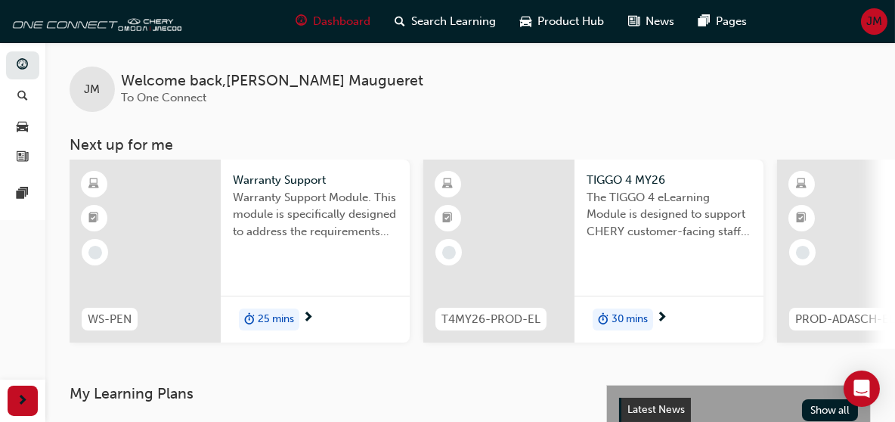
click at [95, 93] on span "JM" at bounding box center [93, 89] width 16 height 17
click at [22, 129] on span "car-icon" at bounding box center [22, 127] width 11 height 14
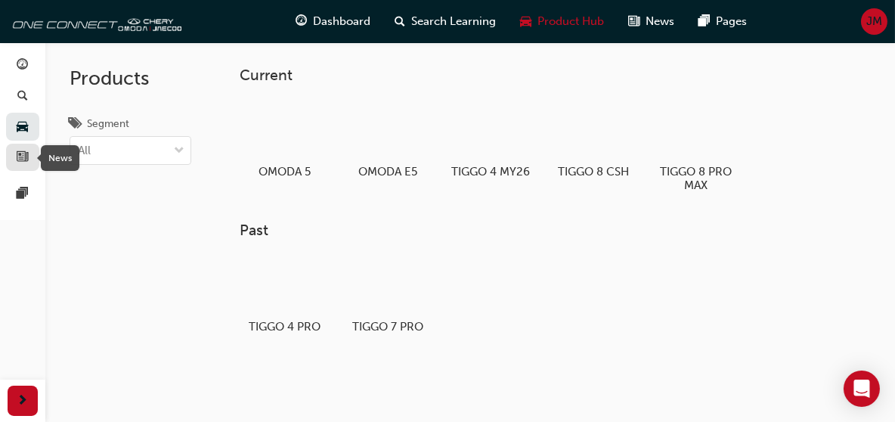
click at [22, 159] on span "news-icon" at bounding box center [22, 158] width 11 height 14
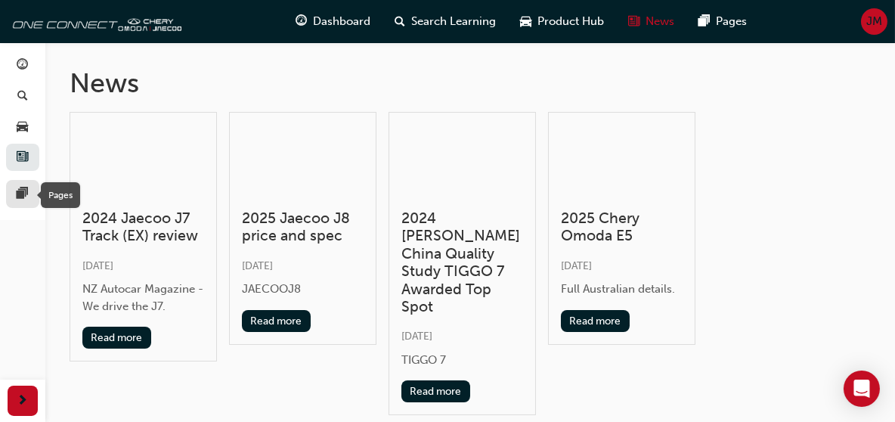
click at [26, 196] on span "pages-icon" at bounding box center [22, 194] width 11 height 14
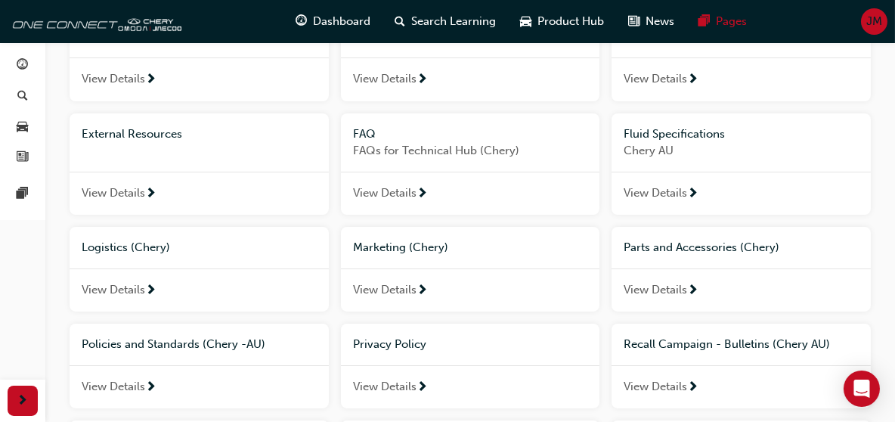
scroll to position [227, 0]
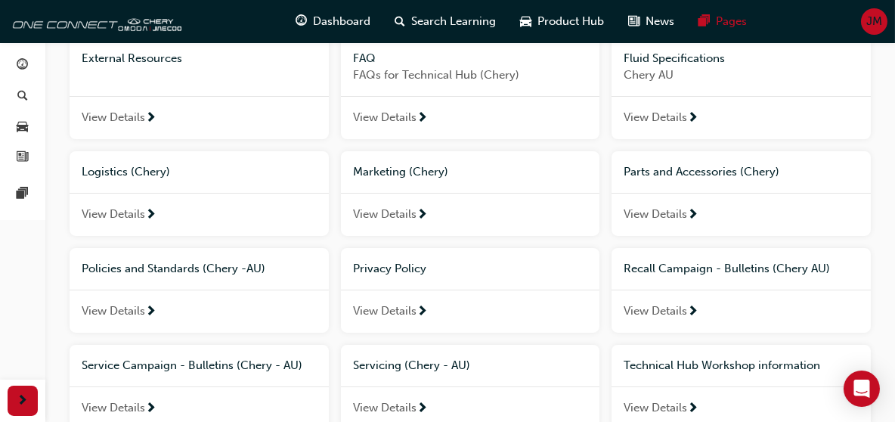
click at [668, 310] on span "View Details" at bounding box center [655, 310] width 63 height 17
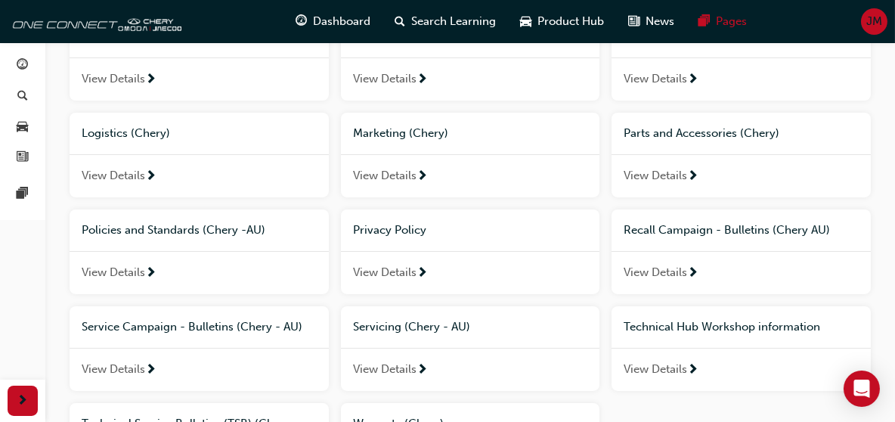
scroll to position [302, 0]
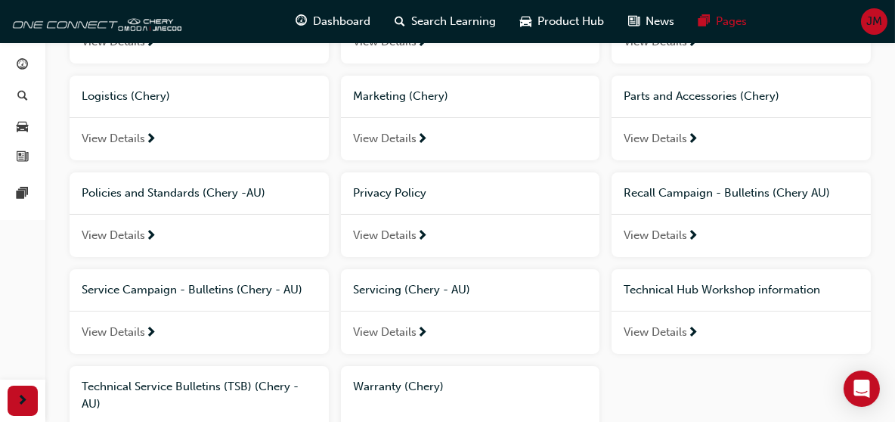
click at [115, 331] on span "View Details" at bounding box center [113, 332] width 63 height 17
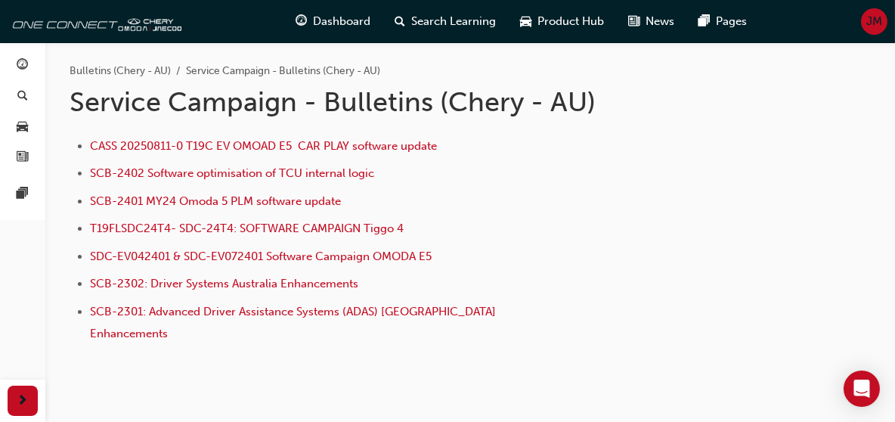
scroll to position [76, 0]
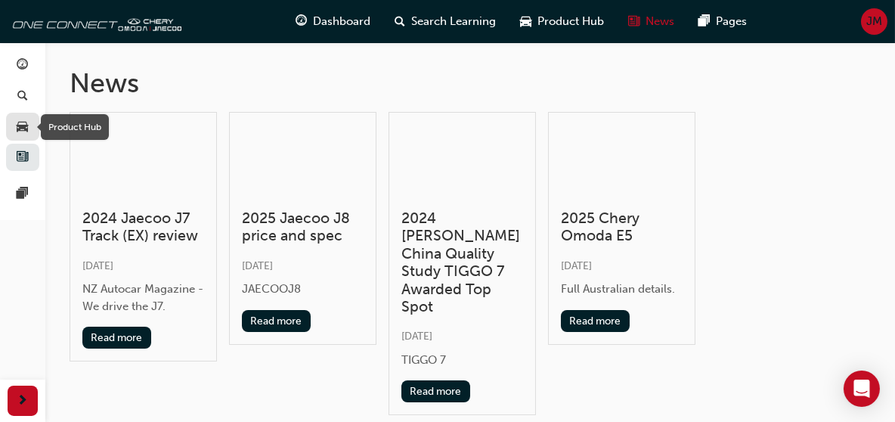
click at [26, 129] on span "car-icon" at bounding box center [22, 127] width 11 height 14
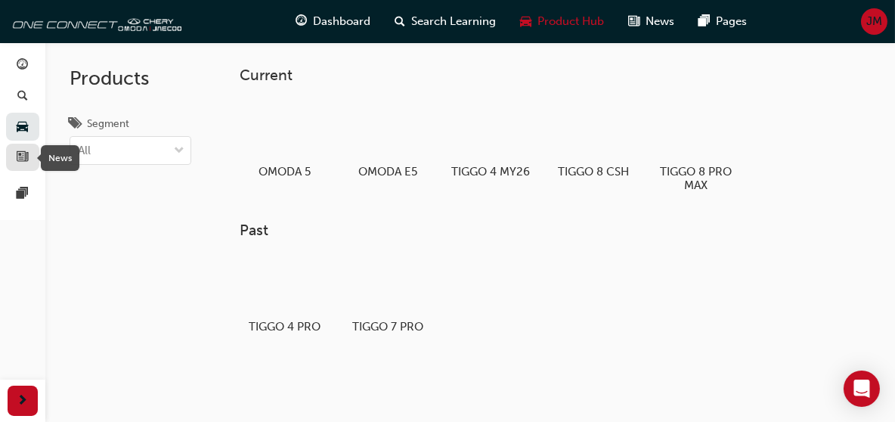
click at [17, 157] on span "news-icon" at bounding box center [22, 158] width 11 height 14
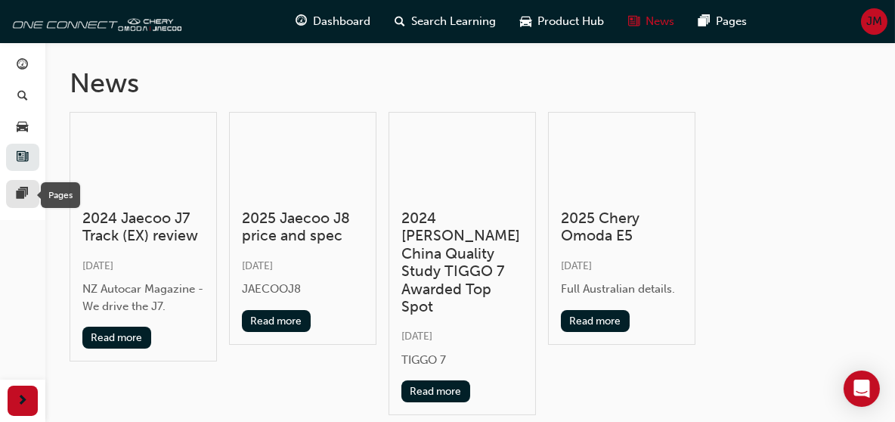
click at [24, 197] on span "pages-icon" at bounding box center [22, 194] width 11 height 14
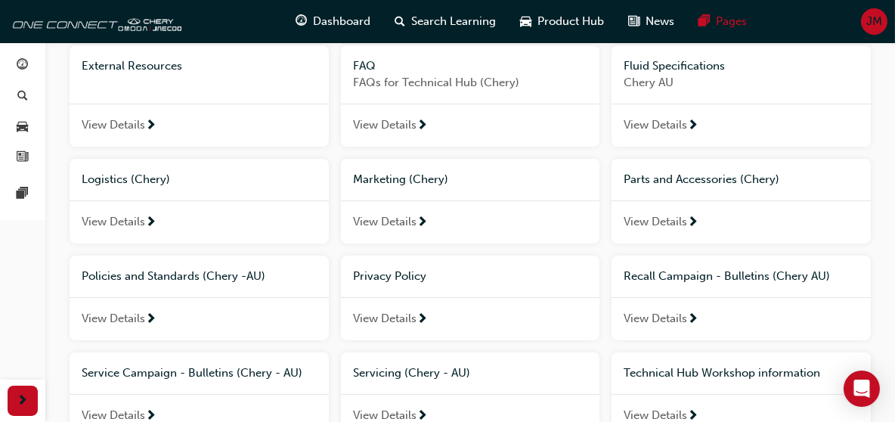
scroll to position [227, 0]
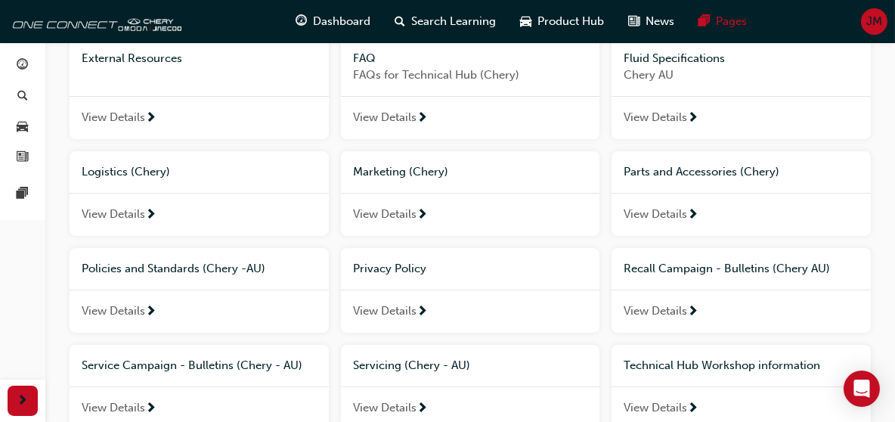
click at [661, 311] on span "View Details" at bounding box center [655, 310] width 63 height 17
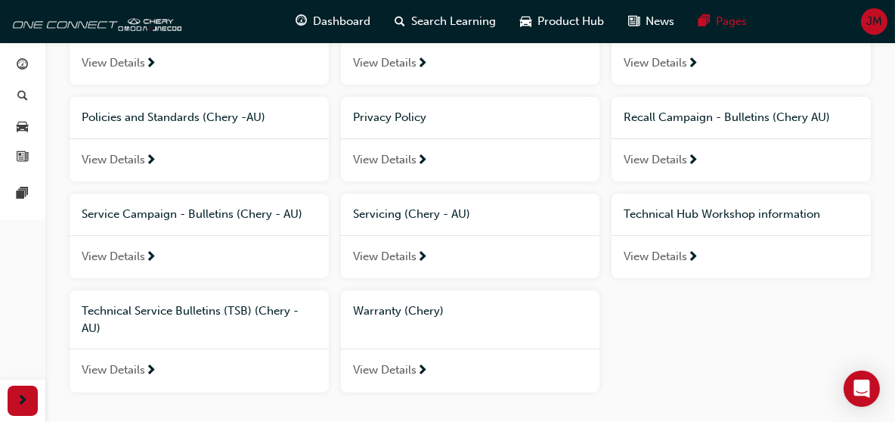
scroll to position [448, 0]
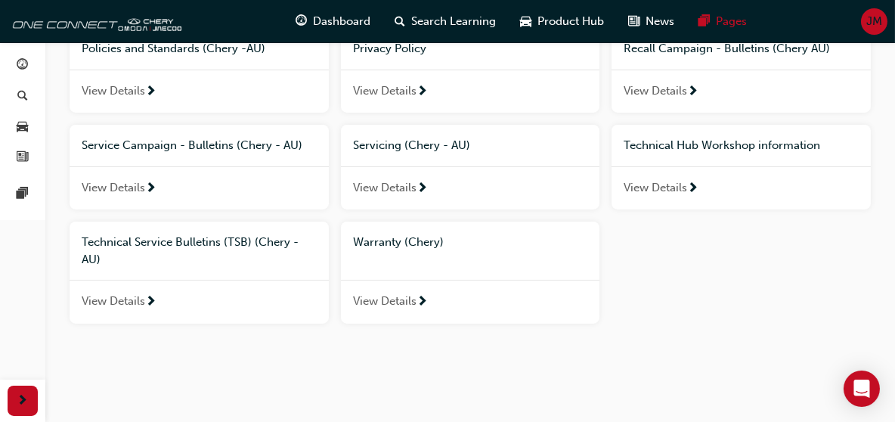
click at [140, 297] on span "View Details" at bounding box center [113, 301] width 63 height 17
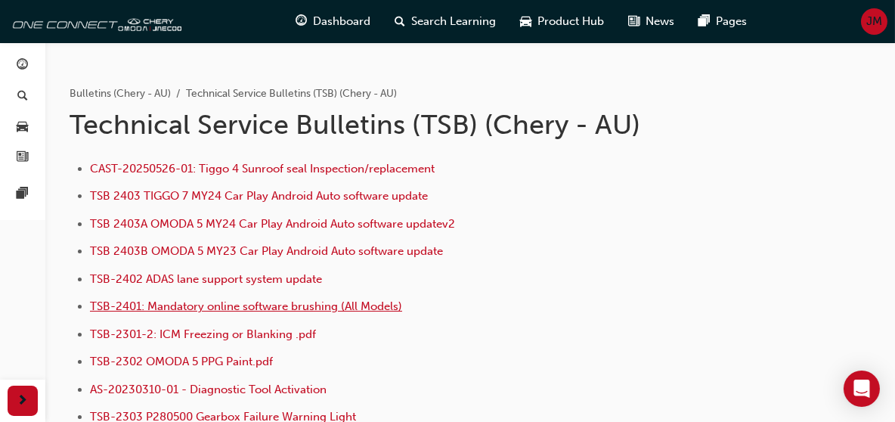
scroll to position [76, 0]
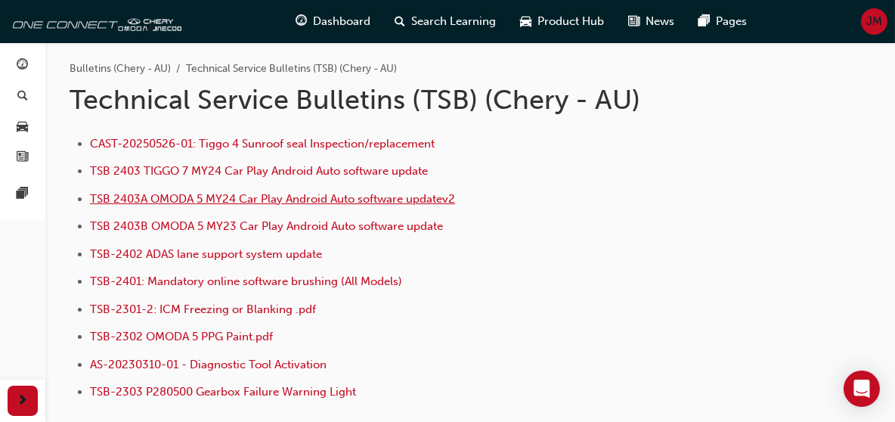
click at [228, 196] on span "TSB 2403A OMODA 5 MY24 Car Play Android Auto software updatev2" at bounding box center [272, 199] width 365 height 14
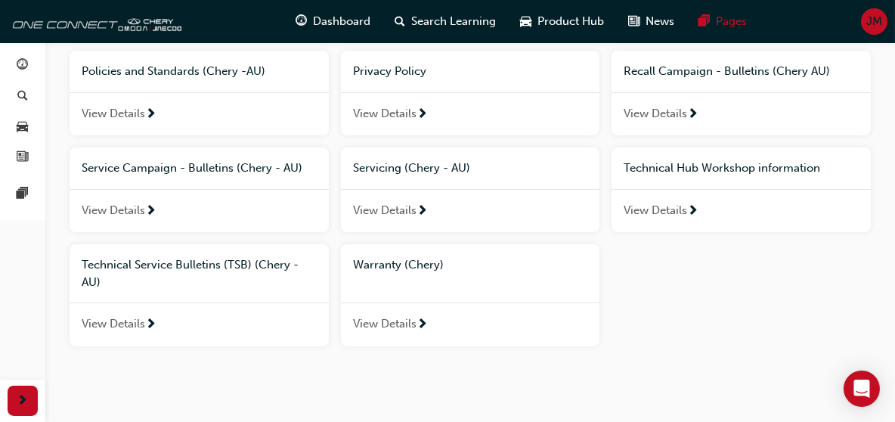
scroll to position [448, 0]
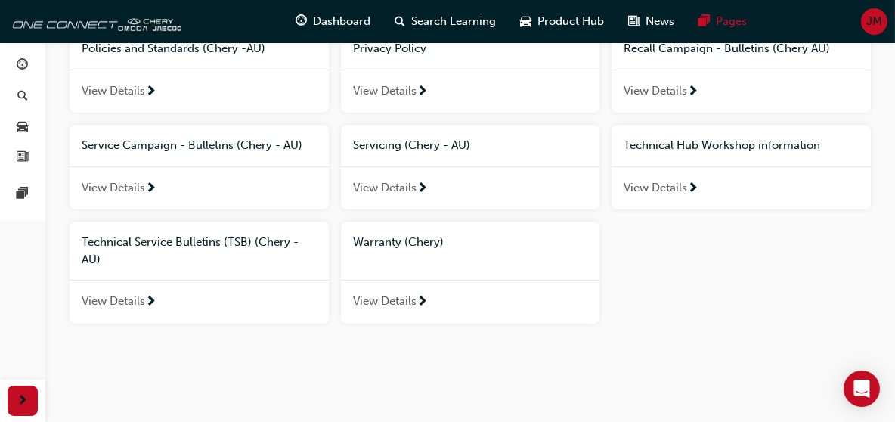
click at [106, 299] on span "View Details" at bounding box center [113, 301] width 63 height 17
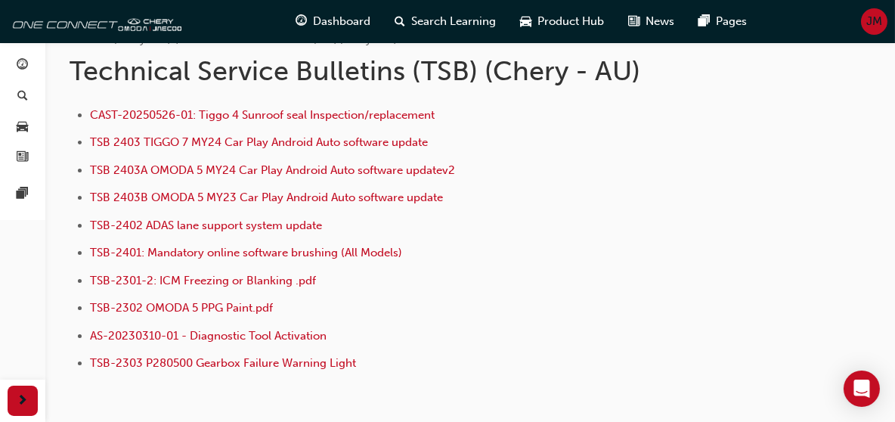
scroll to position [76, 0]
